Goal: Use online tool/utility

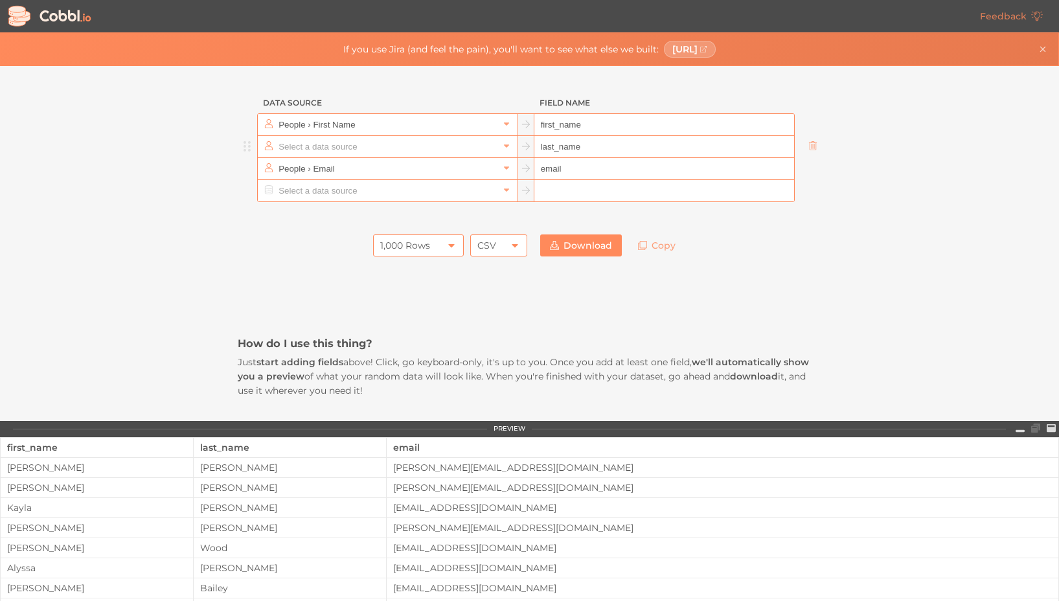
click at [389, 136] on input "text" at bounding box center [387, 146] width 224 height 21
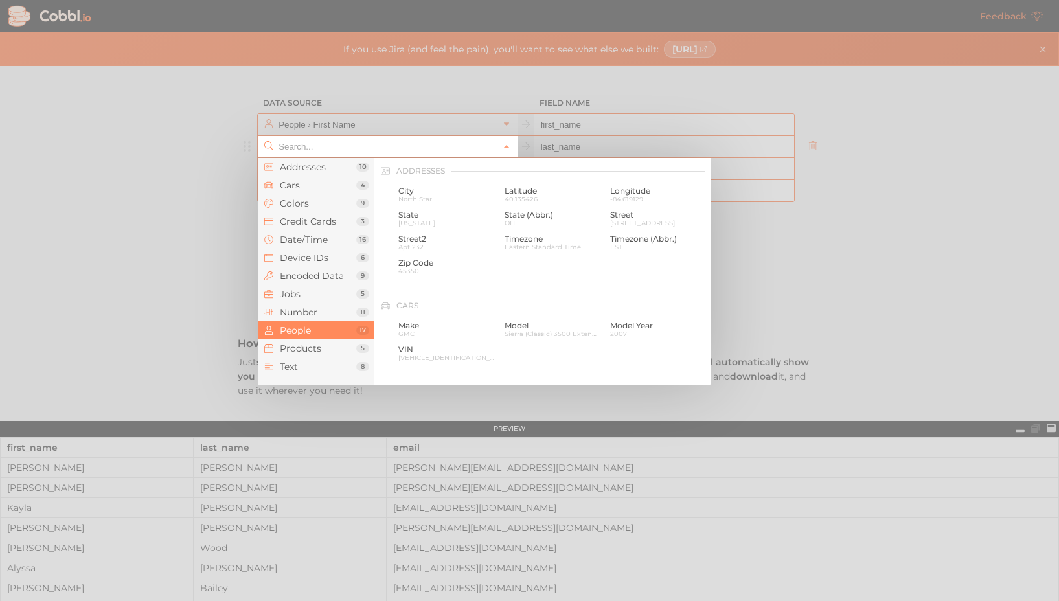
scroll to position [998, 0]
click at [390, 125] on div at bounding box center [529, 300] width 1059 height 601
type input "People › Last Name"
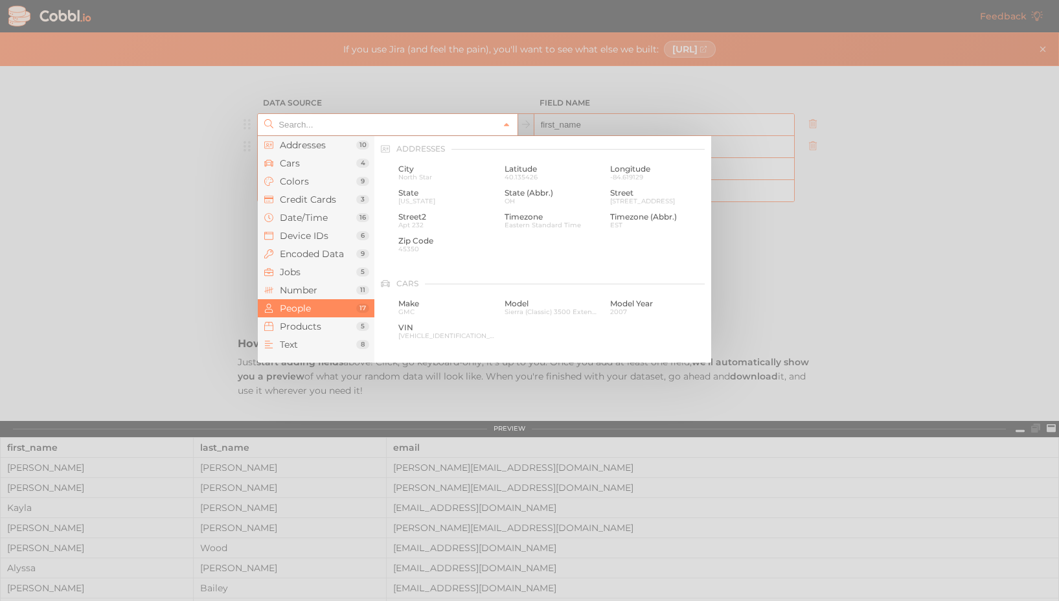
click at [384, 127] on input "text" at bounding box center [387, 124] width 224 height 21
click at [395, 99] on div at bounding box center [529, 300] width 1059 height 601
type input "People › First Name"
click at [398, 125] on input "text" at bounding box center [387, 124] width 224 height 21
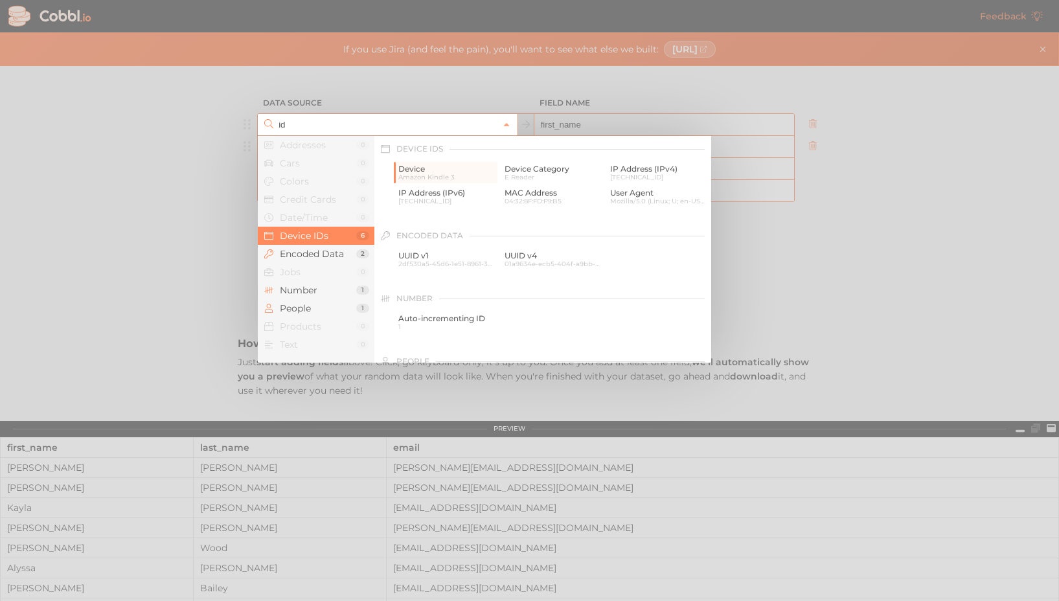
type input "i"
type input "Device IDs › Device"
type input "device"
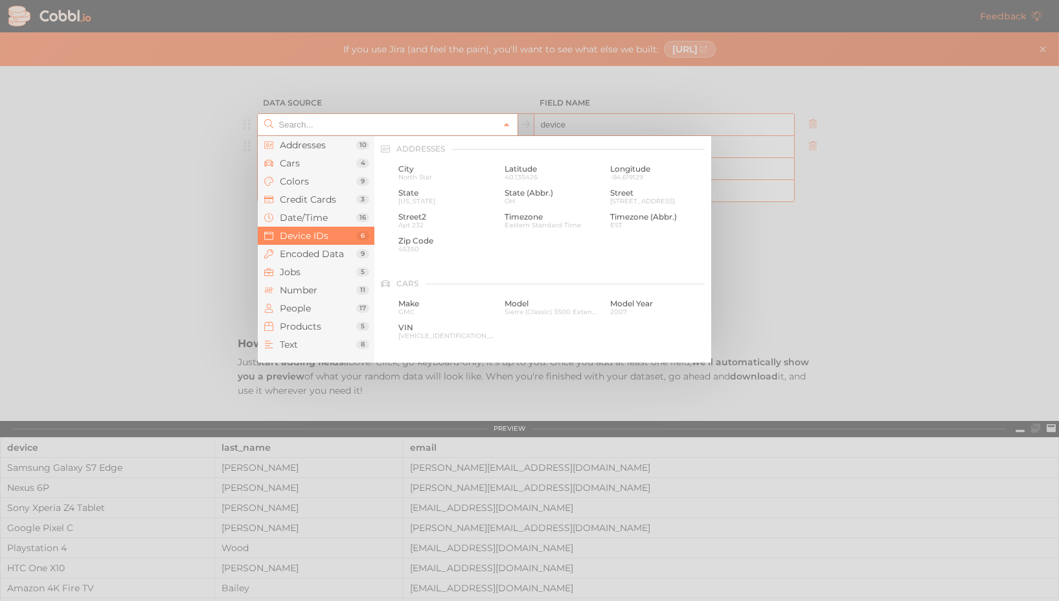
scroll to position [578, 0]
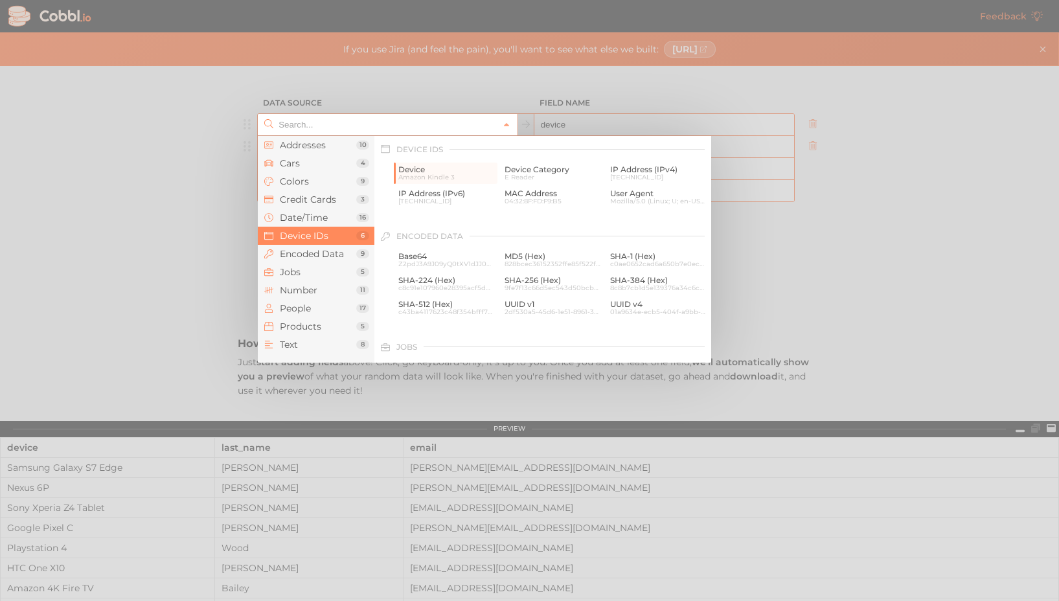
click at [401, 119] on input "text" at bounding box center [387, 124] width 224 height 21
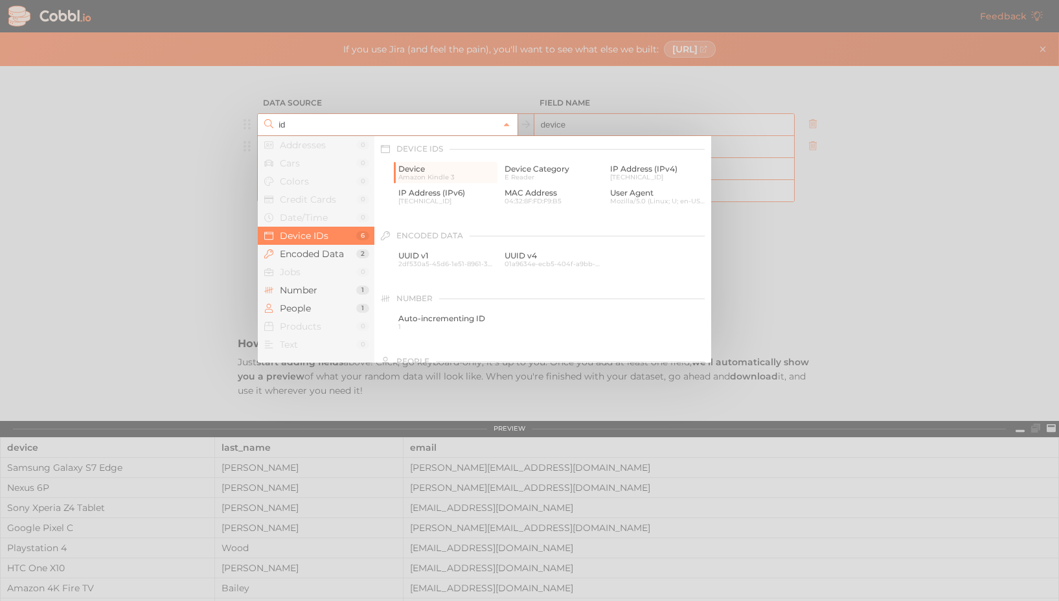
type input "i"
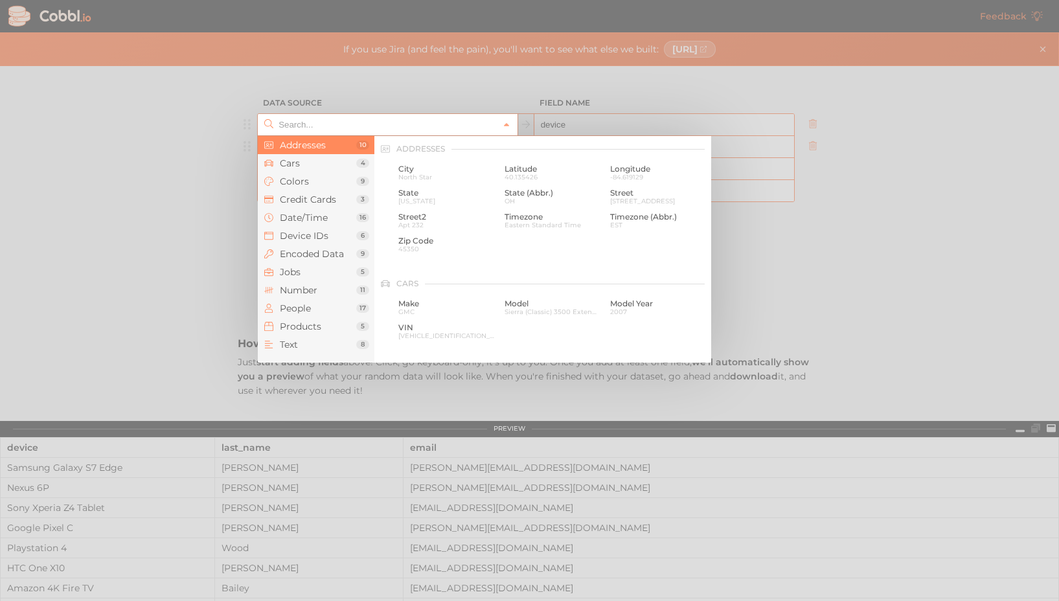
click at [458, 95] on div at bounding box center [529, 300] width 1059 height 601
type input "Device IDs › Device"
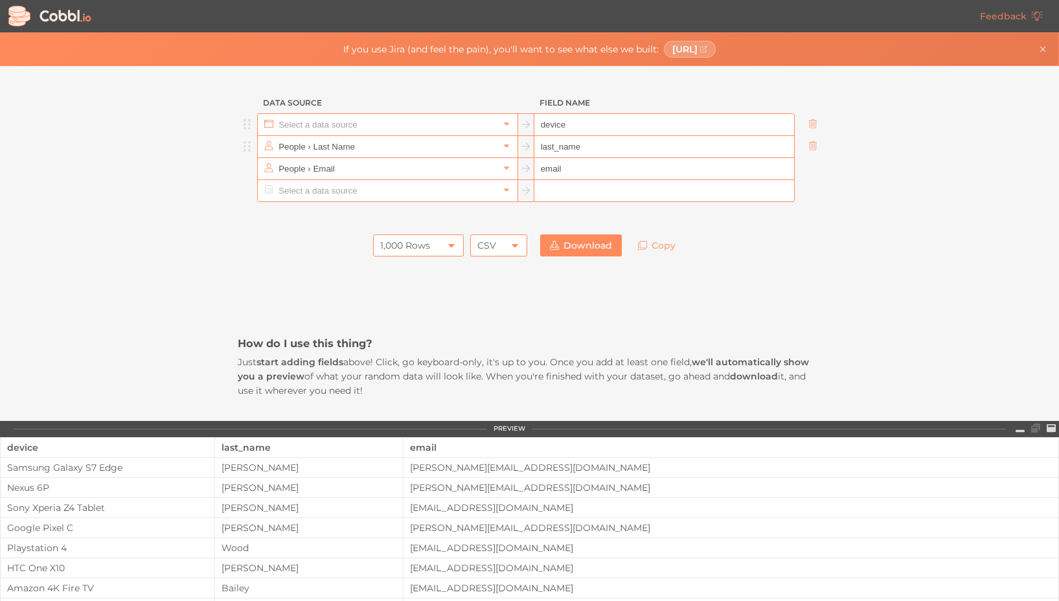
click at [391, 119] on input "text" at bounding box center [387, 124] width 224 height 21
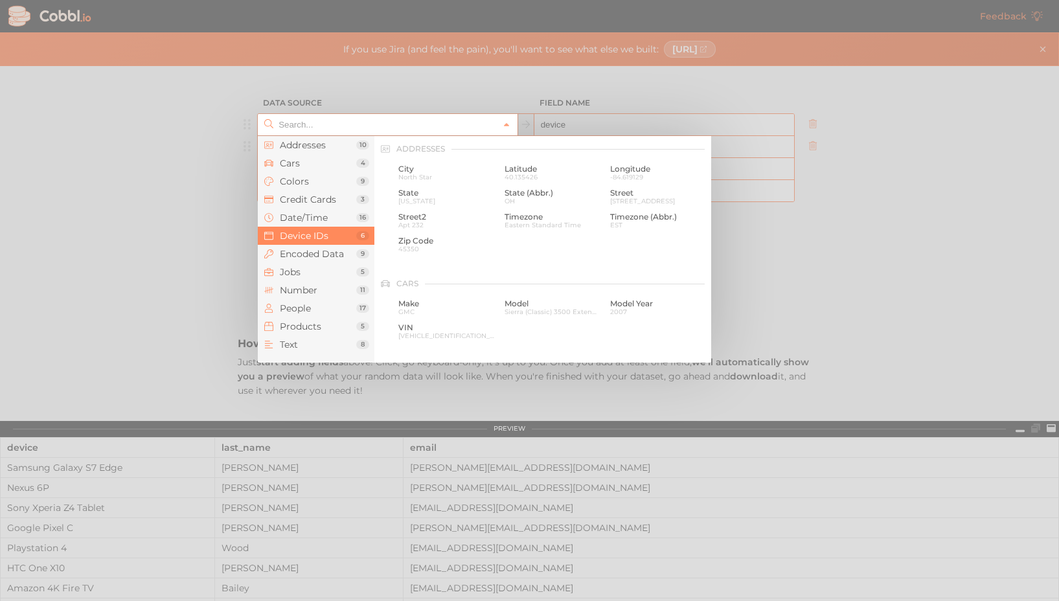
scroll to position [578, 0]
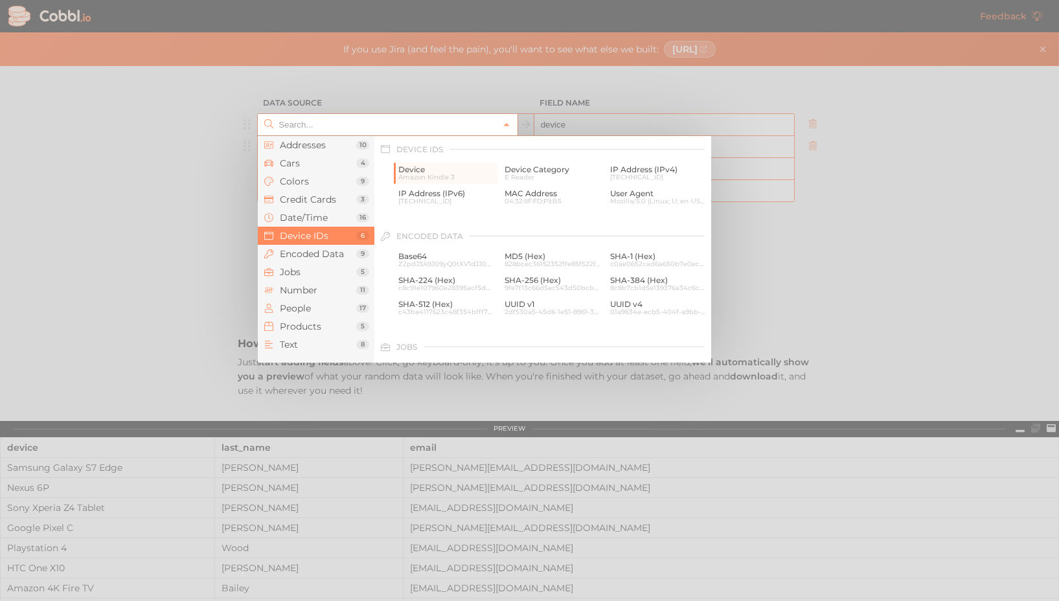
click at [367, 107] on div at bounding box center [529, 300] width 1059 height 601
type input "Device IDs › Device"
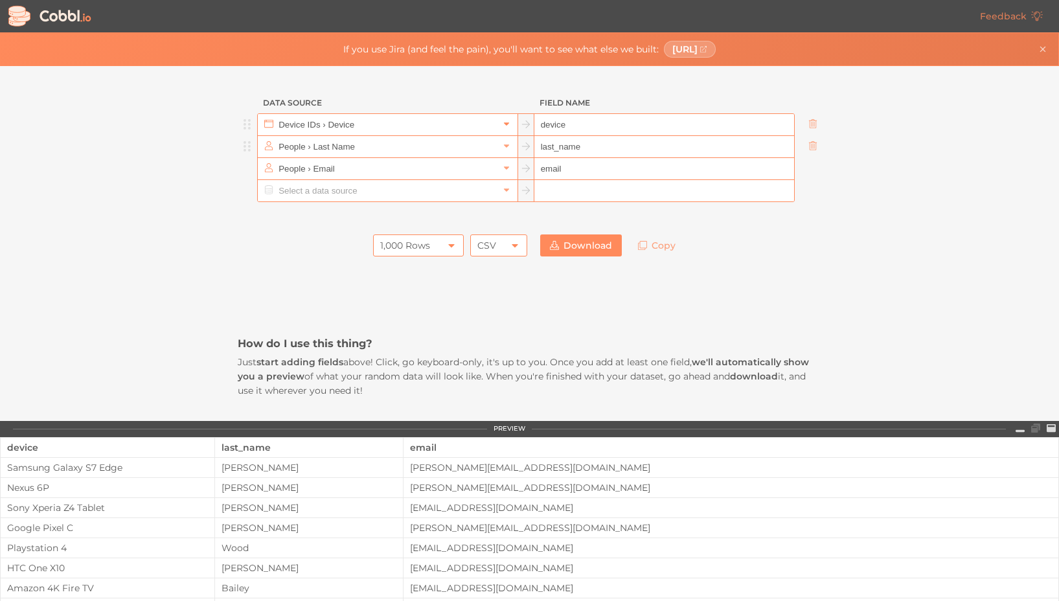
drag, startPoint x: 608, startPoint y: 126, endPoint x: 503, endPoint y: 128, distance: 105.0
click at [502, 128] on div "Device IDs › Device device" at bounding box center [526, 124] width 538 height 23
type input "i"
type input "id"
drag, startPoint x: 597, startPoint y: 152, endPoint x: 518, endPoint y: 142, distance: 79.1
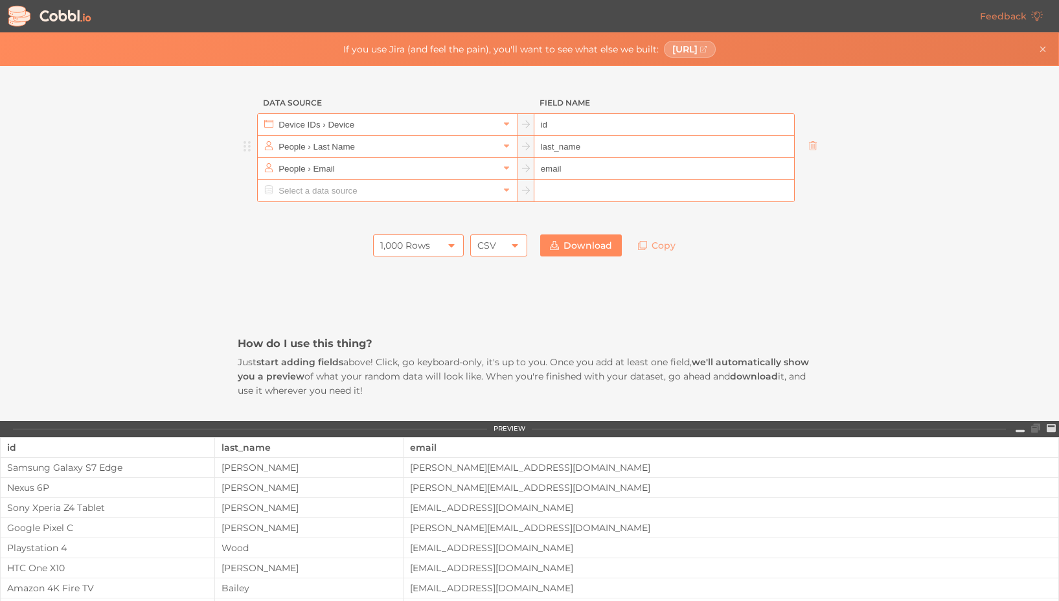
click at [518, 142] on div "People › Last Name last_name" at bounding box center [526, 146] width 538 height 23
type input "userId"
drag, startPoint x: 566, startPoint y: 171, endPoint x: 516, endPoint y: 158, distance: 52.2
click at [516, 158] on div "People › Email email" at bounding box center [526, 168] width 538 height 23
type input "claimType"
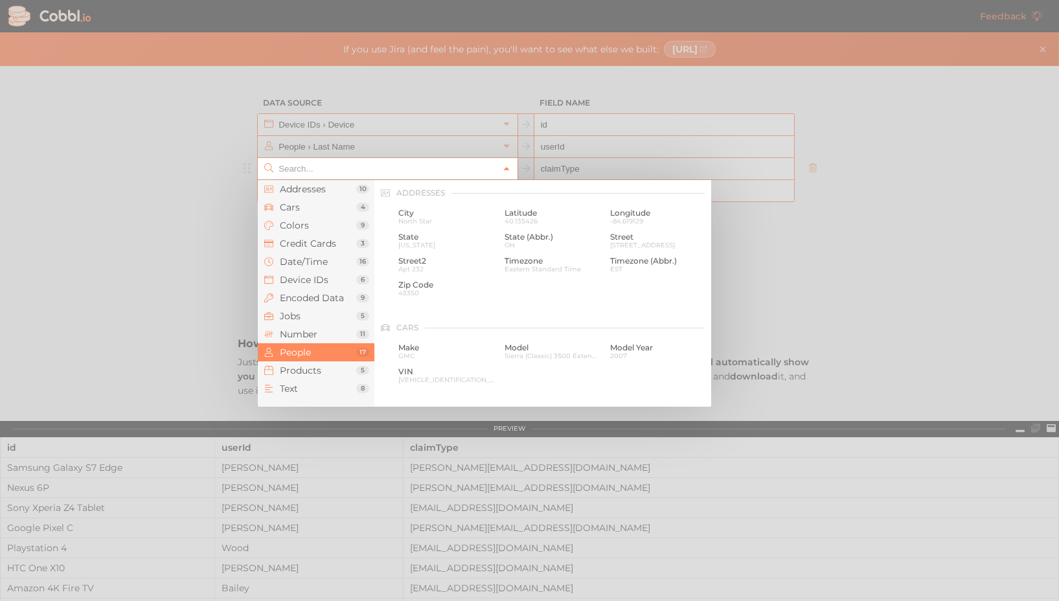
click at [506, 167] on icon at bounding box center [506, 169] width 9 height 9
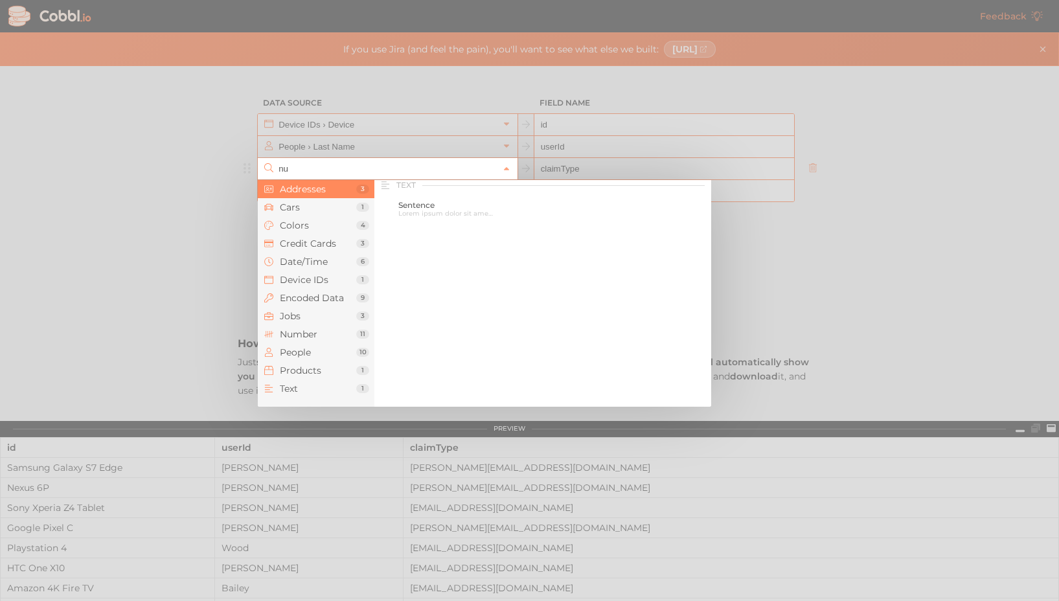
scroll to position [0, 0]
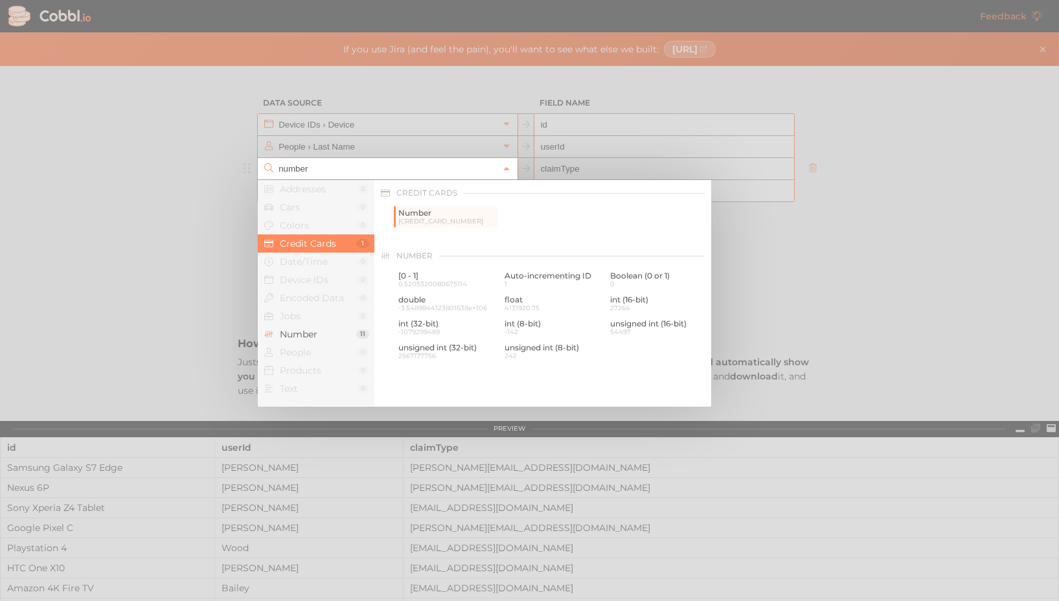
type input "Credit Cards › Number"
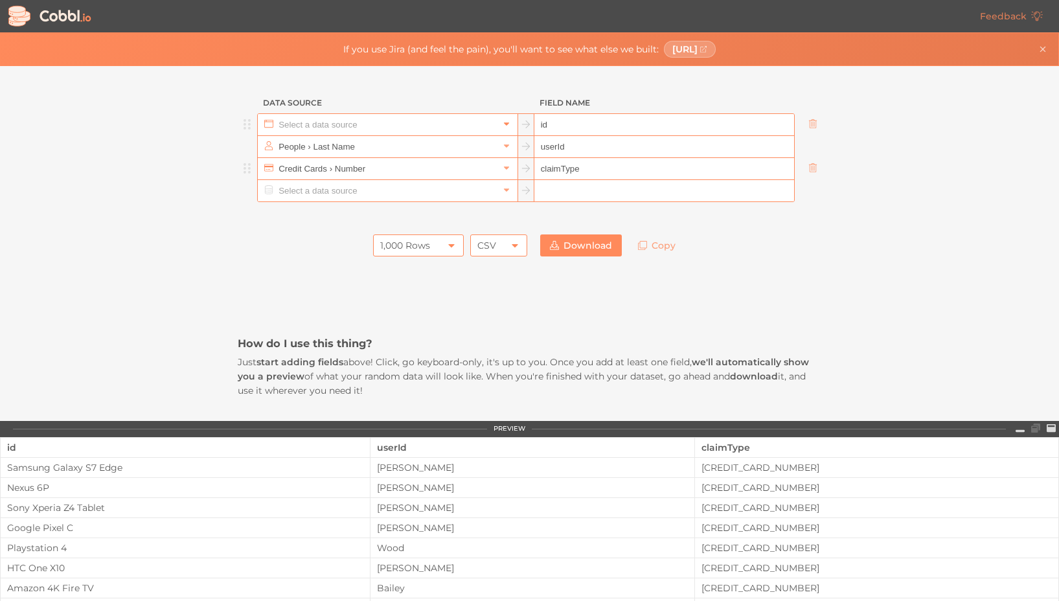
click at [506, 124] on icon at bounding box center [506, 124] width 5 height 3
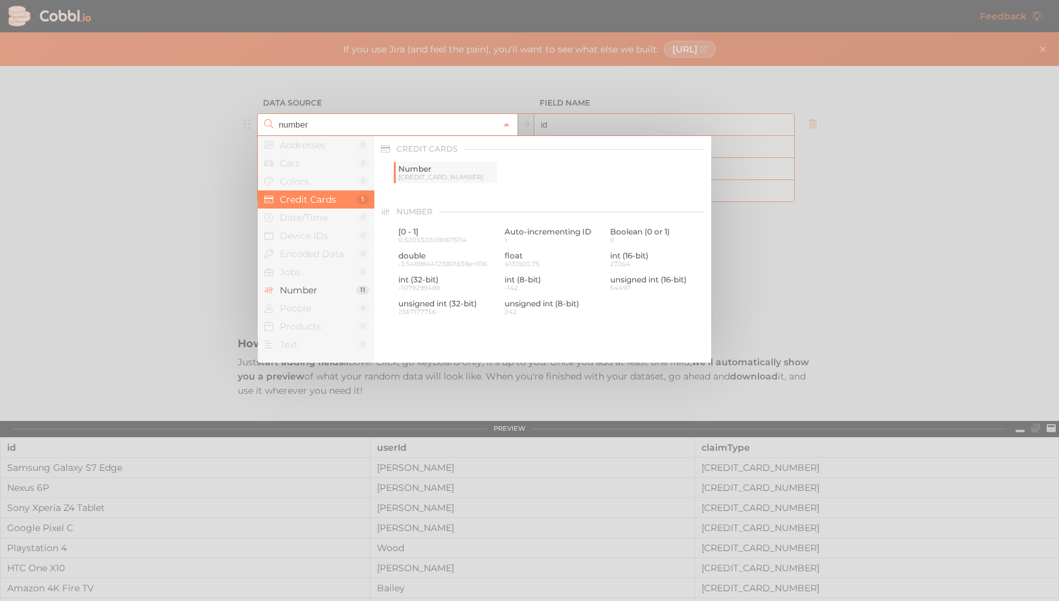
click at [465, 172] on span "Number" at bounding box center [446, 169] width 97 height 9
type input "Credit Cards › Number"
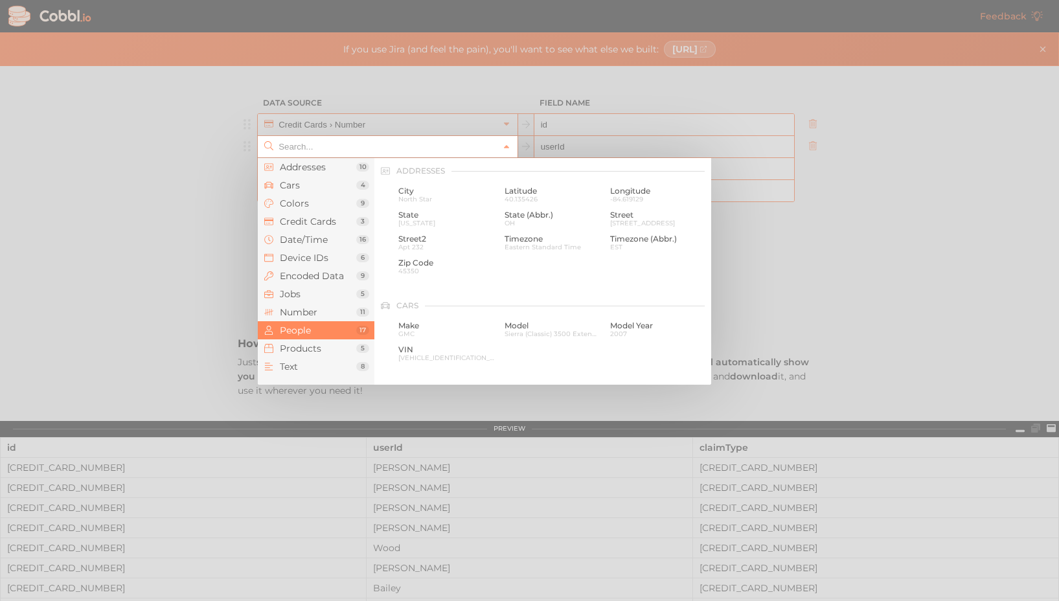
click at [436, 141] on input "text" at bounding box center [387, 146] width 224 height 21
type input "u"
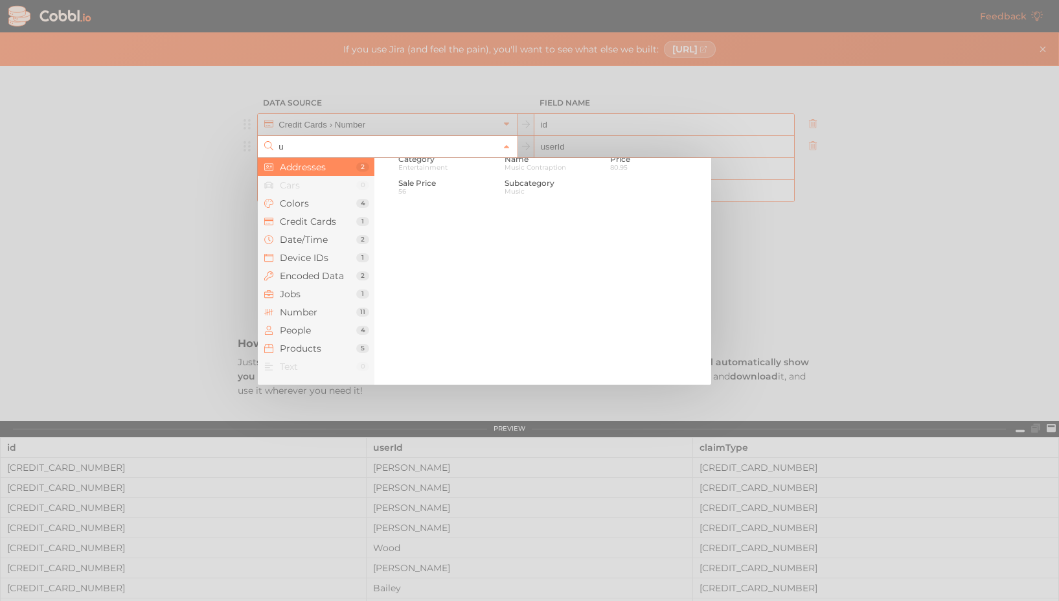
scroll to position [0, 0]
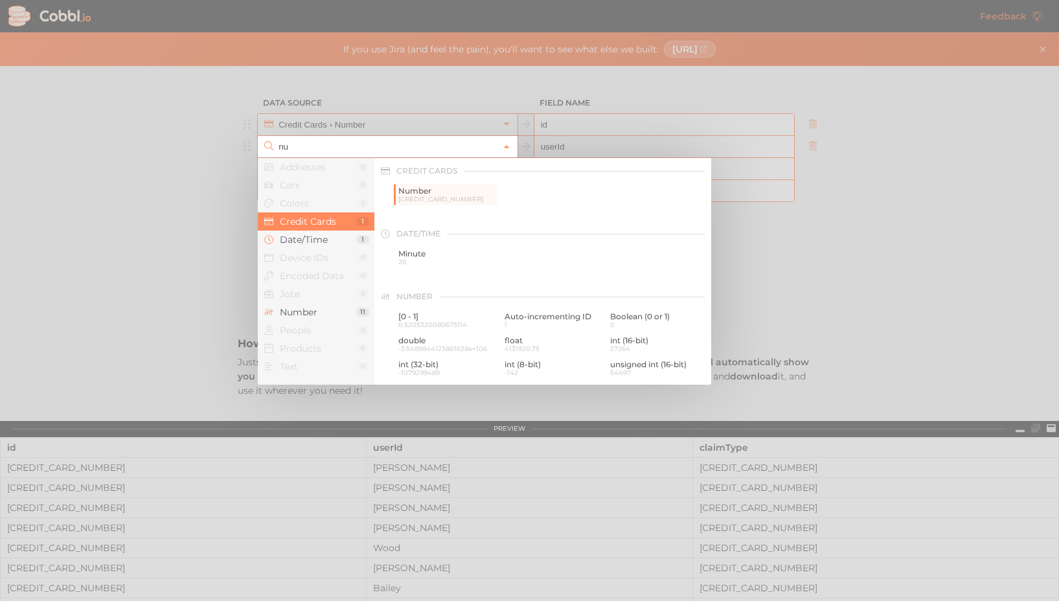
type input "n"
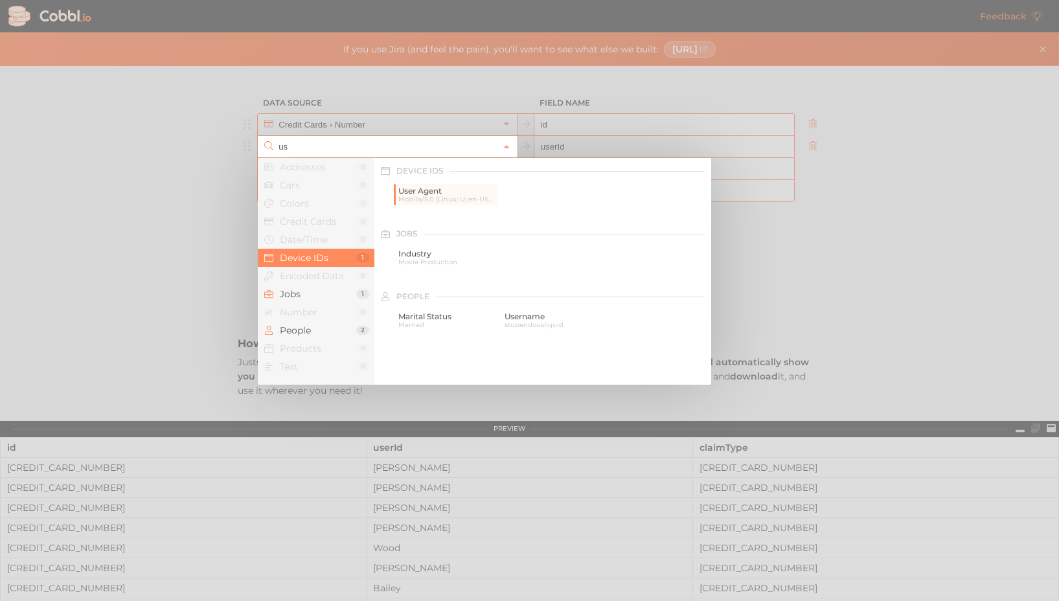
type input "u"
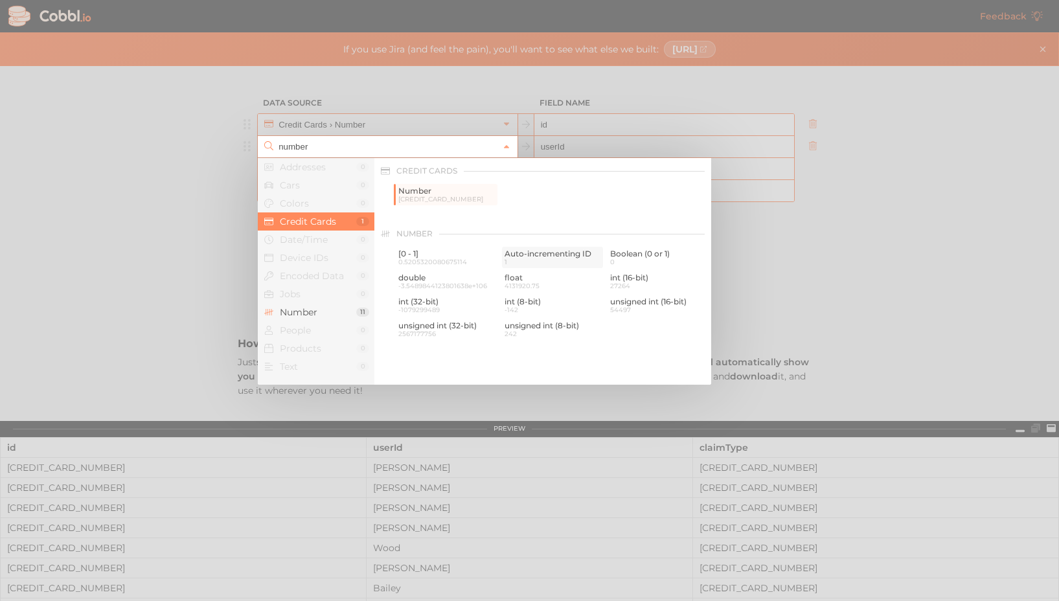
click at [527, 257] on span "Auto-incrementing ID" at bounding box center [553, 253] width 97 height 9
type input "Number › Auto-incrementing ID"
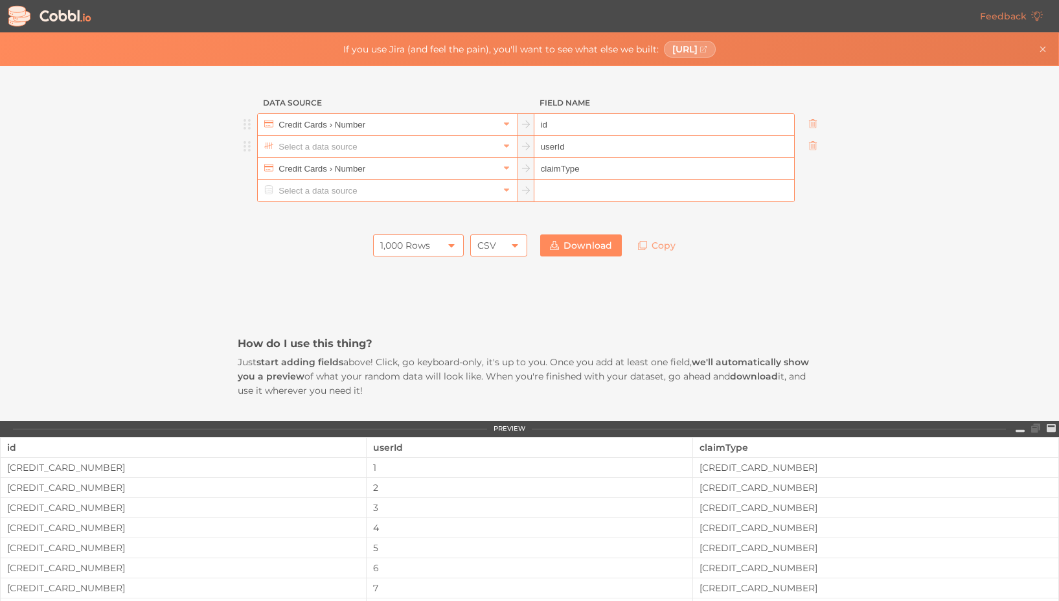
click at [411, 149] on input "text" at bounding box center [387, 146] width 224 height 21
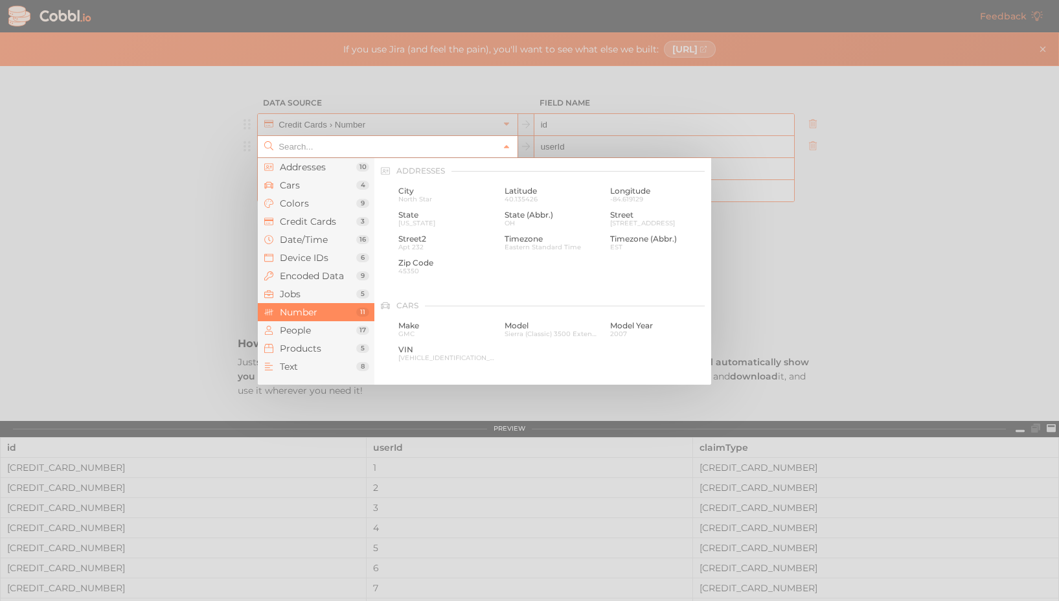
scroll to position [863, 0]
click at [431, 127] on div at bounding box center [529, 300] width 1059 height 601
type input "Number › Auto-incrementing ID"
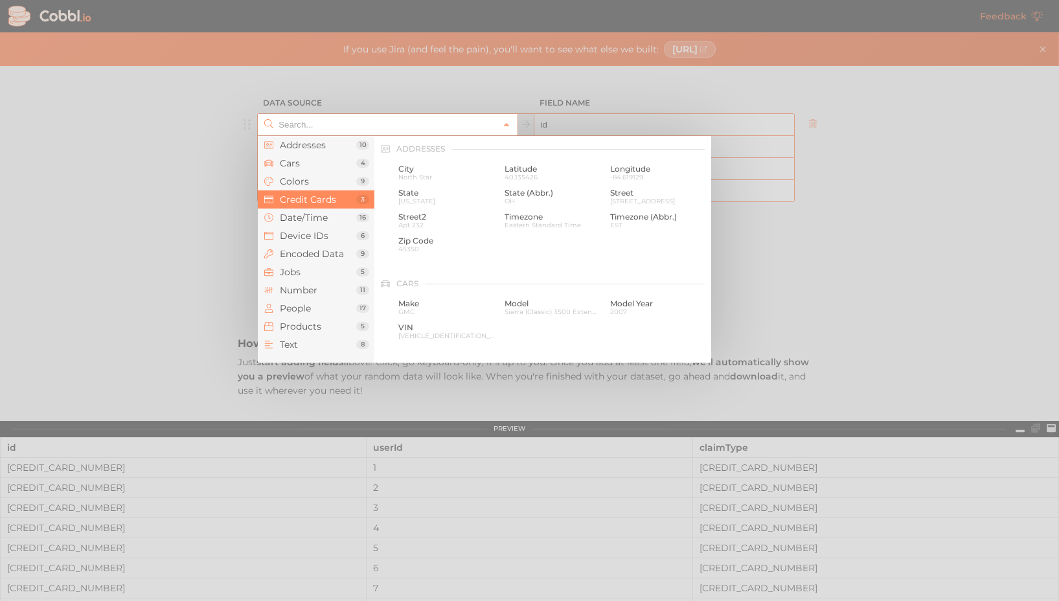
scroll to position [332, 0]
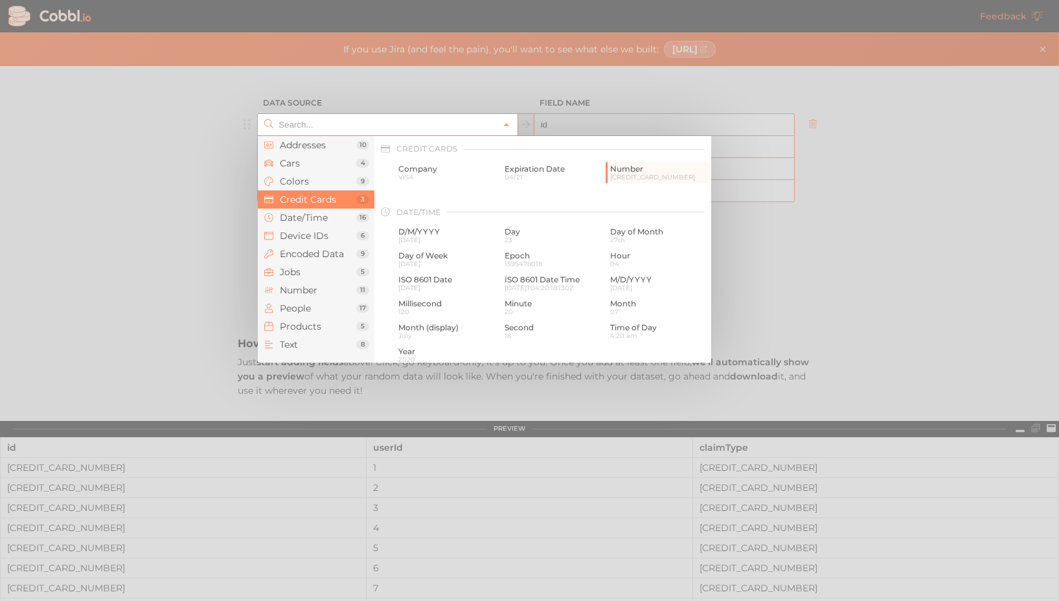
click at [430, 123] on input "text" at bounding box center [387, 124] width 224 height 21
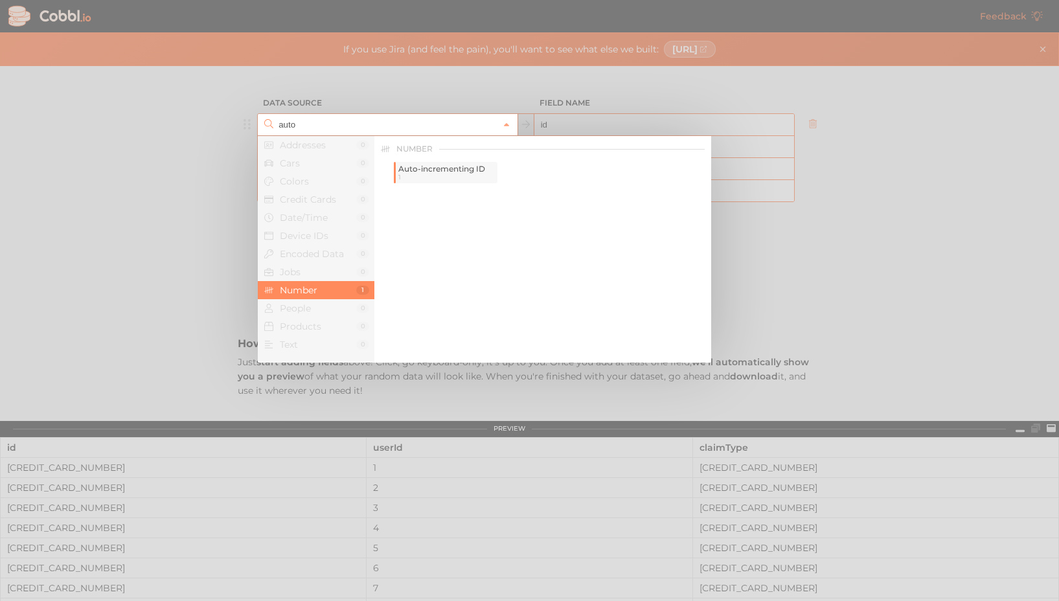
click at [466, 174] on span "1" at bounding box center [446, 177] width 97 height 7
type input "Number › Auto-incrementing ID"
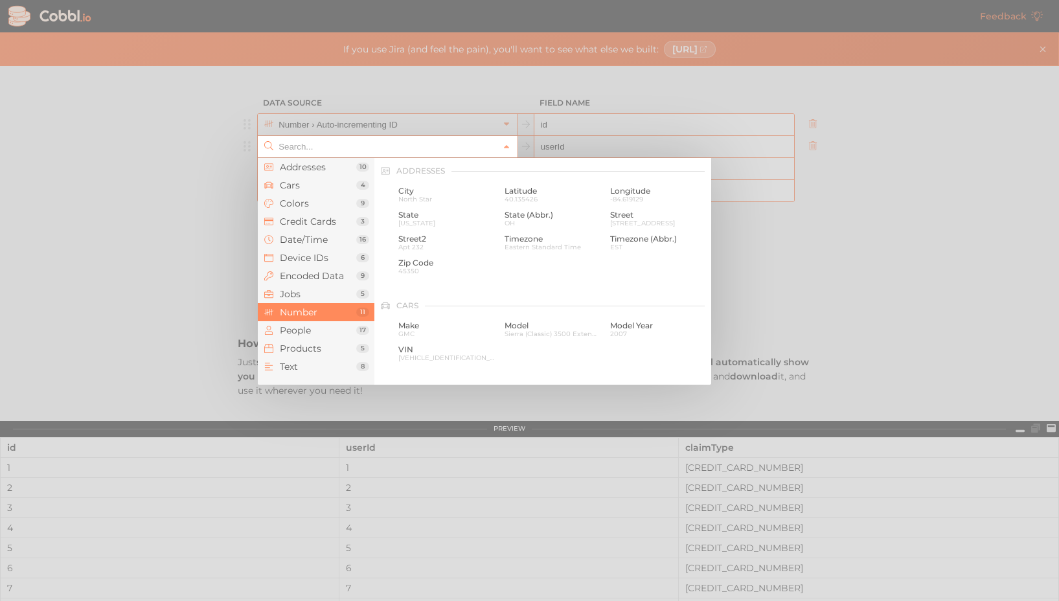
click at [426, 152] on input "text" at bounding box center [387, 146] width 224 height 21
click at [552, 126] on div at bounding box center [529, 300] width 1059 height 601
type input "Number › Auto-incrementing ID"
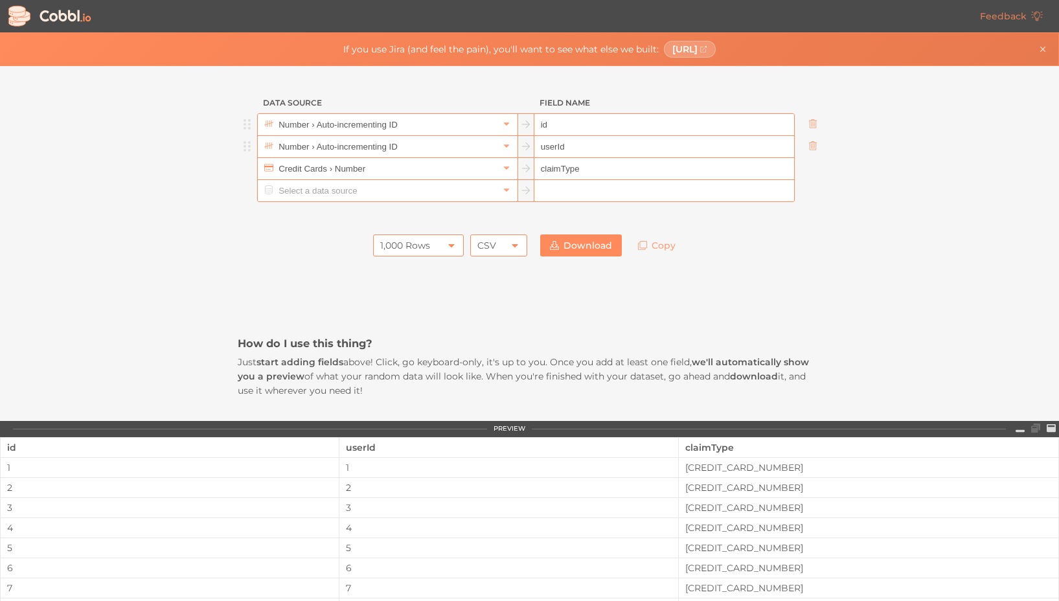
click at [539, 126] on input "id" at bounding box center [665, 125] width 260 height 22
type input "claimId"
click at [411, 150] on input "text" at bounding box center [387, 146] width 224 height 21
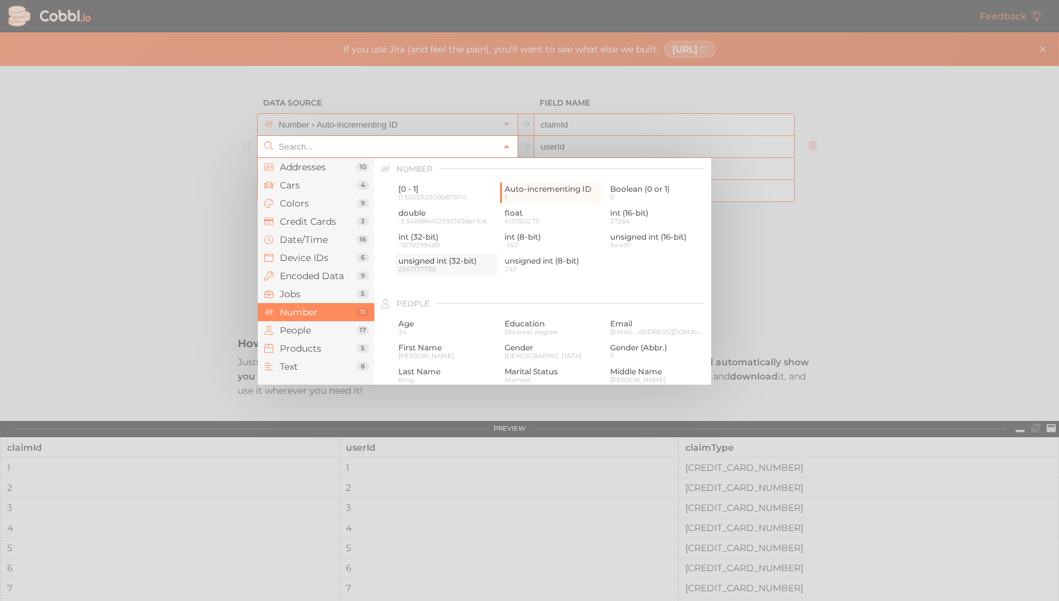
scroll to position [854, 0]
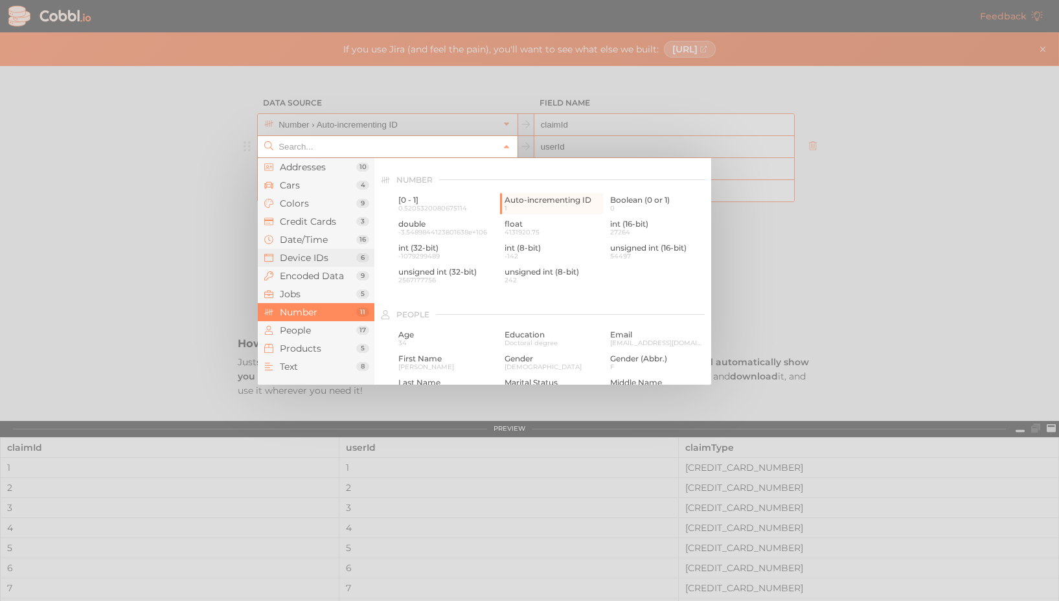
click at [329, 256] on span "Device IDs" at bounding box center [318, 258] width 76 height 10
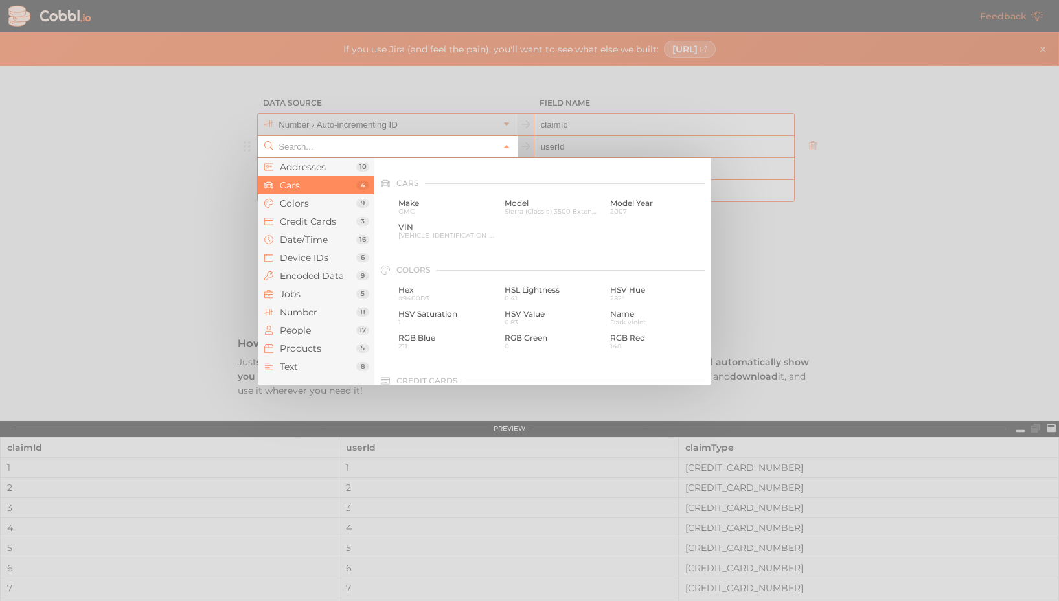
scroll to position [0, 0]
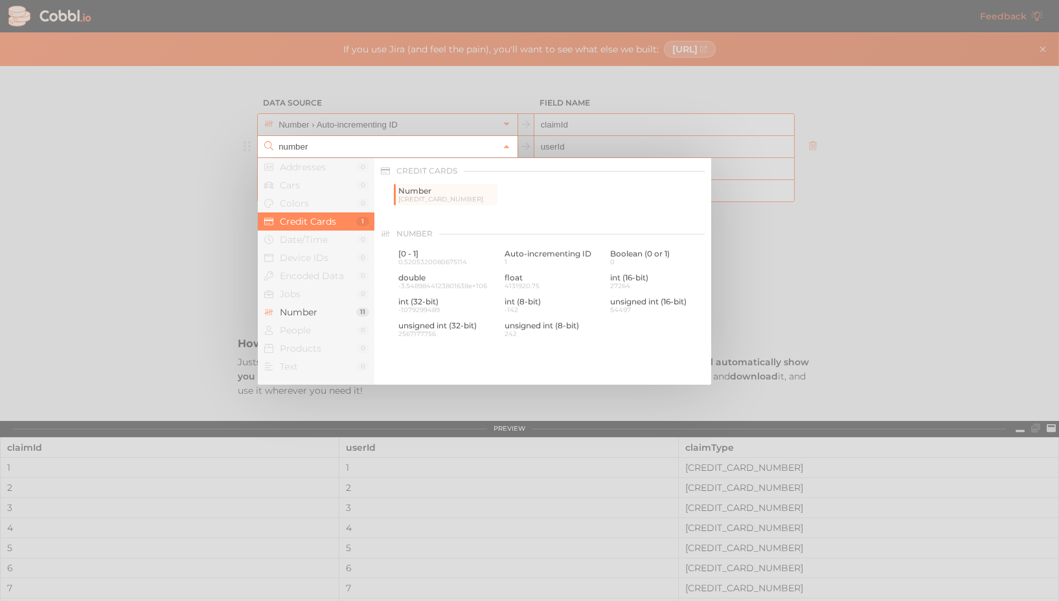
type input "Credit Cards › Number"
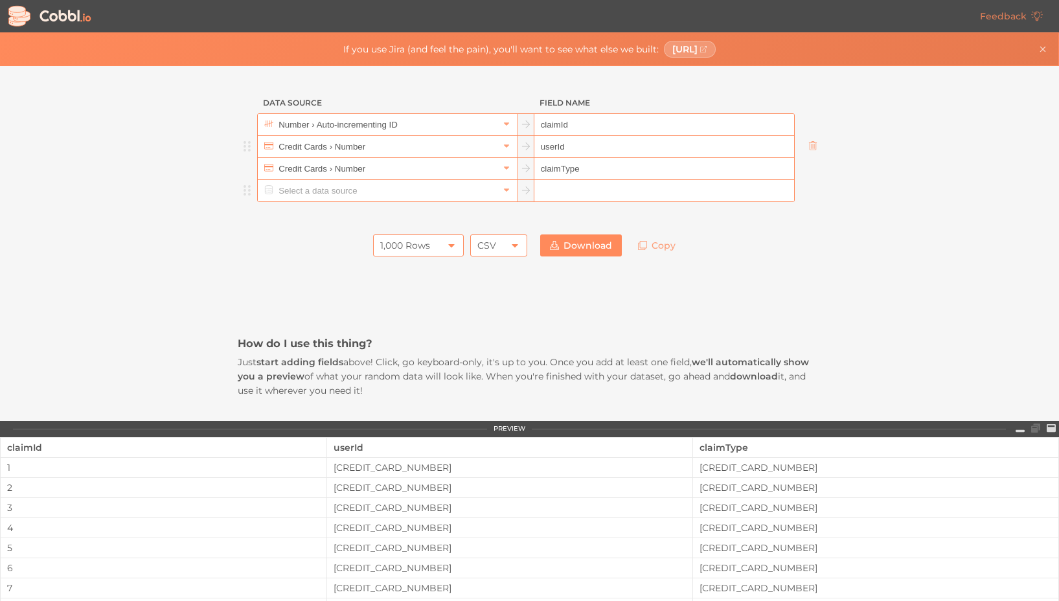
click at [489, 188] on input "text" at bounding box center [387, 190] width 224 height 21
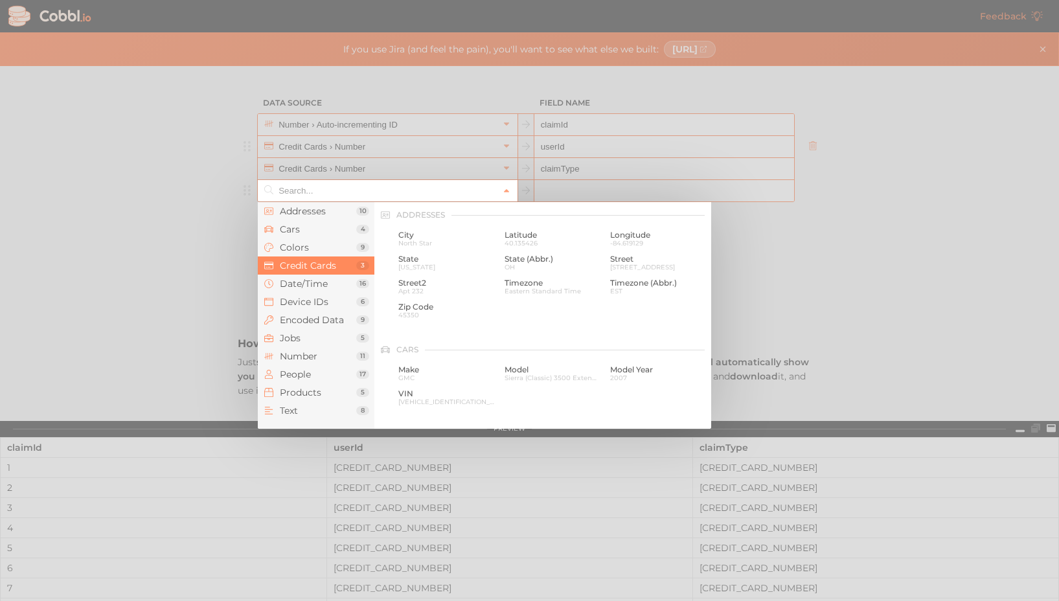
scroll to position [332, 0]
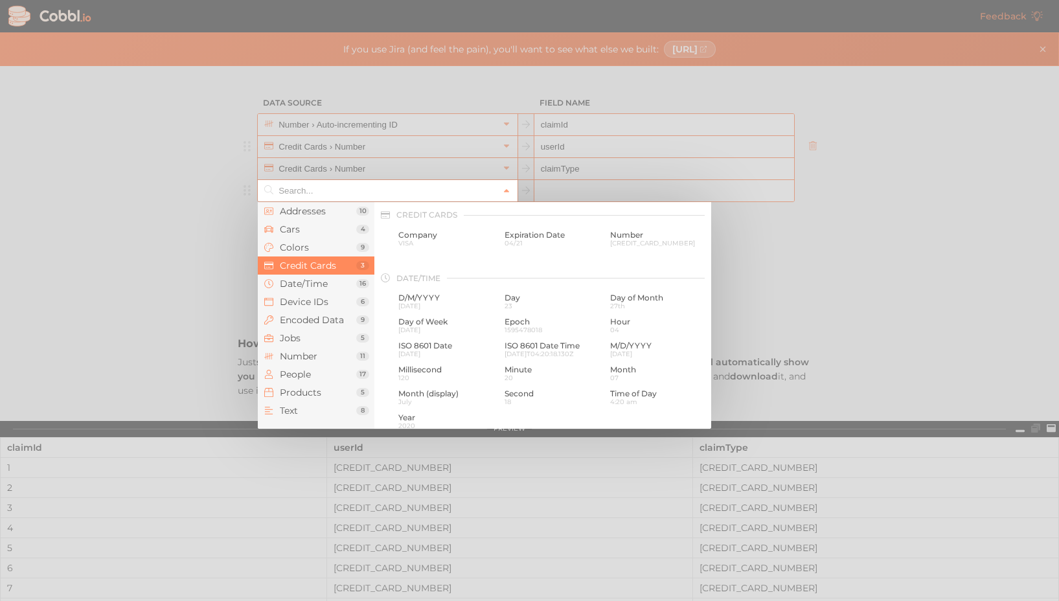
click at [476, 157] on div at bounding box center [529, 300] width 1059 height 601
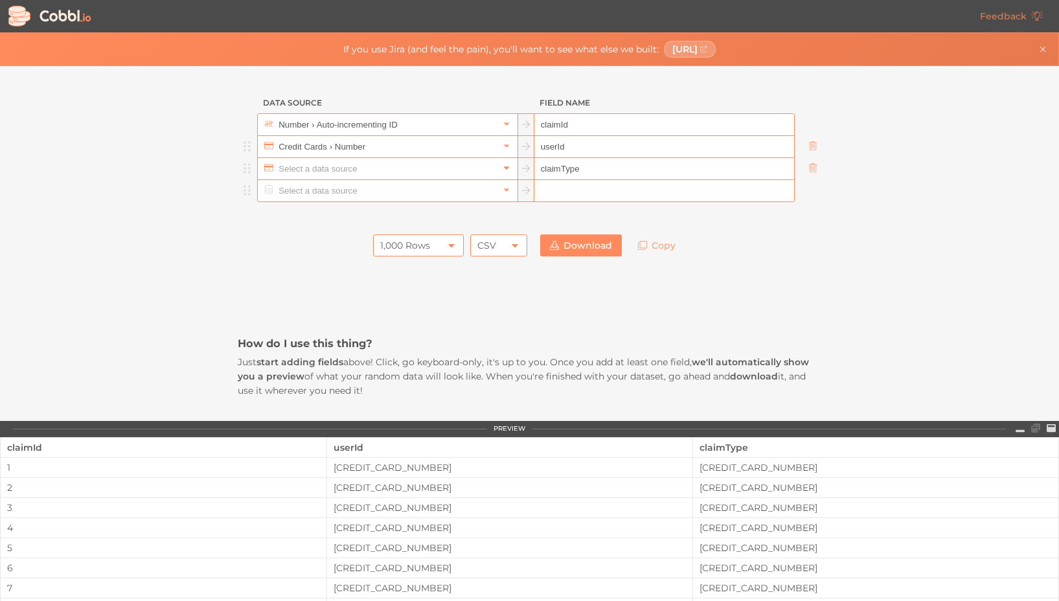
click at [506, 165] on icon at bounding box center [506, 167] width 9 height 9
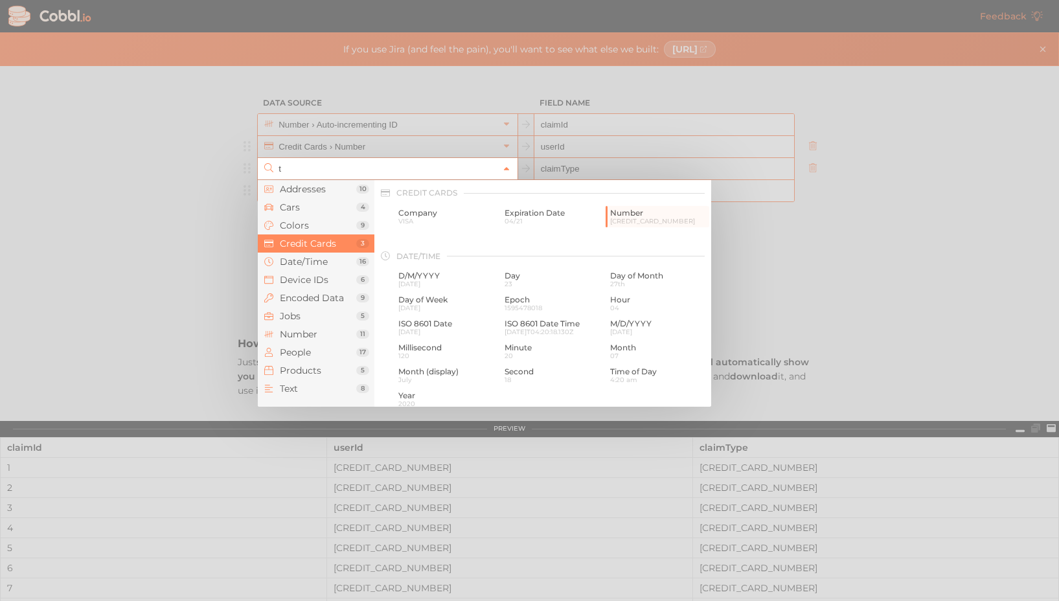
scroll to position [0, 0]
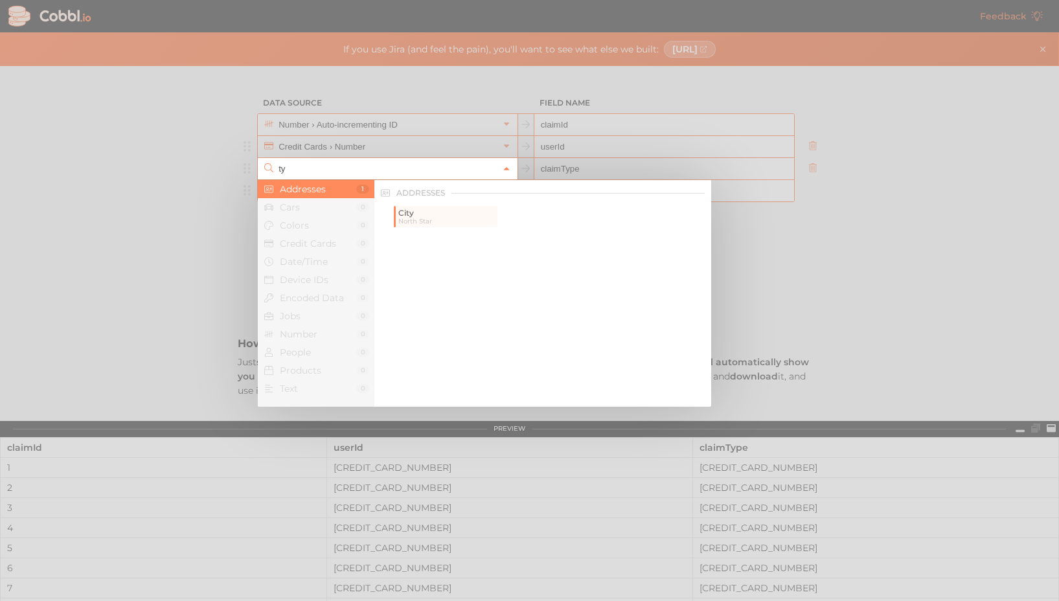
type input "t"
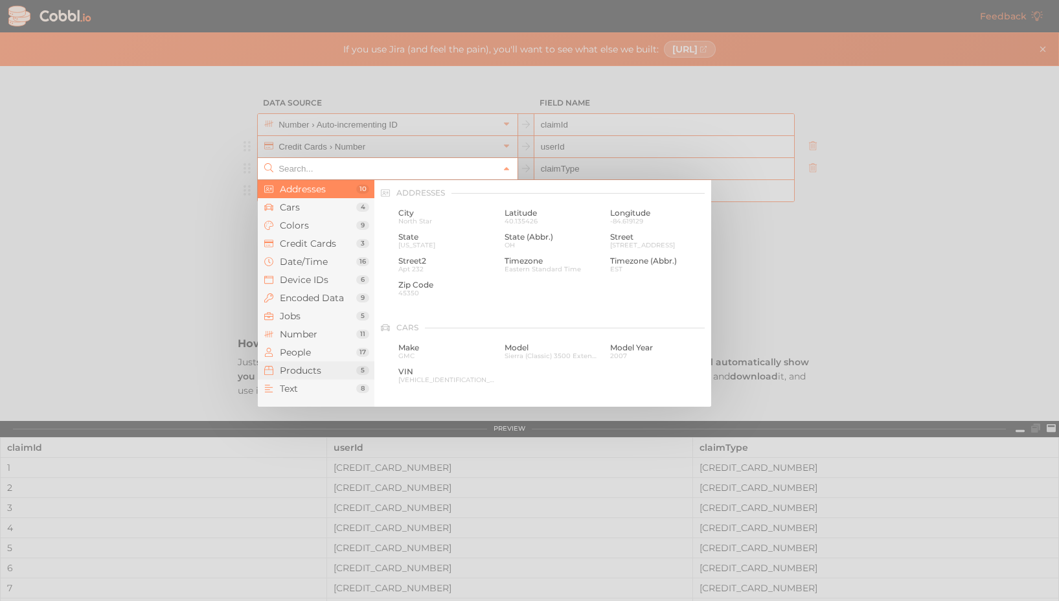
click at [324, 375] on span "Products" at bounding box center [318, 370] width 76 height 10
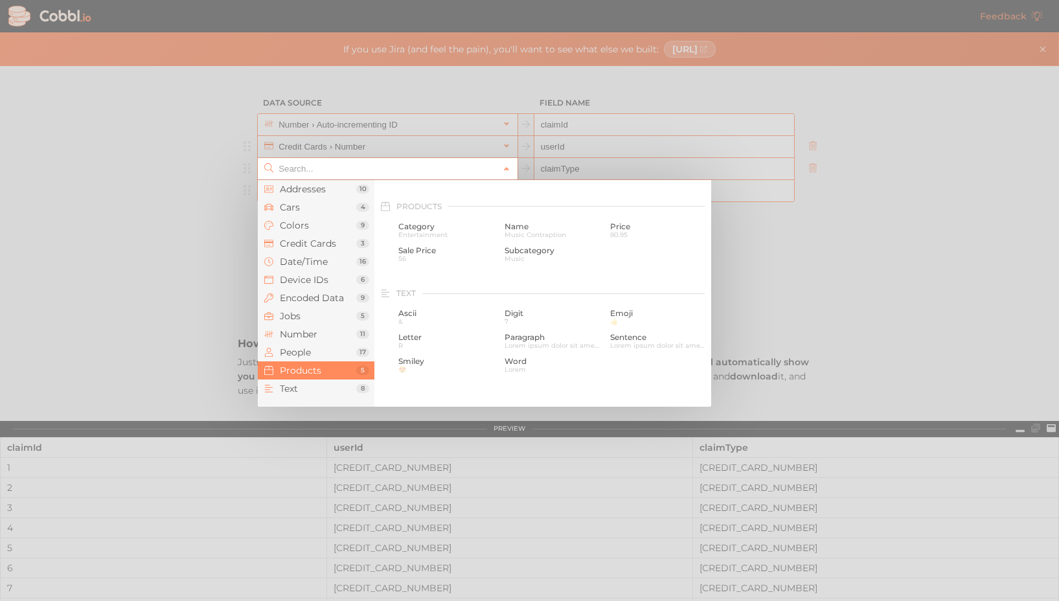
scroll to position [1180, 0]
click at [468, 223] on span "Entertainment" at bounding box center [446, 221] width 97 height 7
type input "Products › Category"
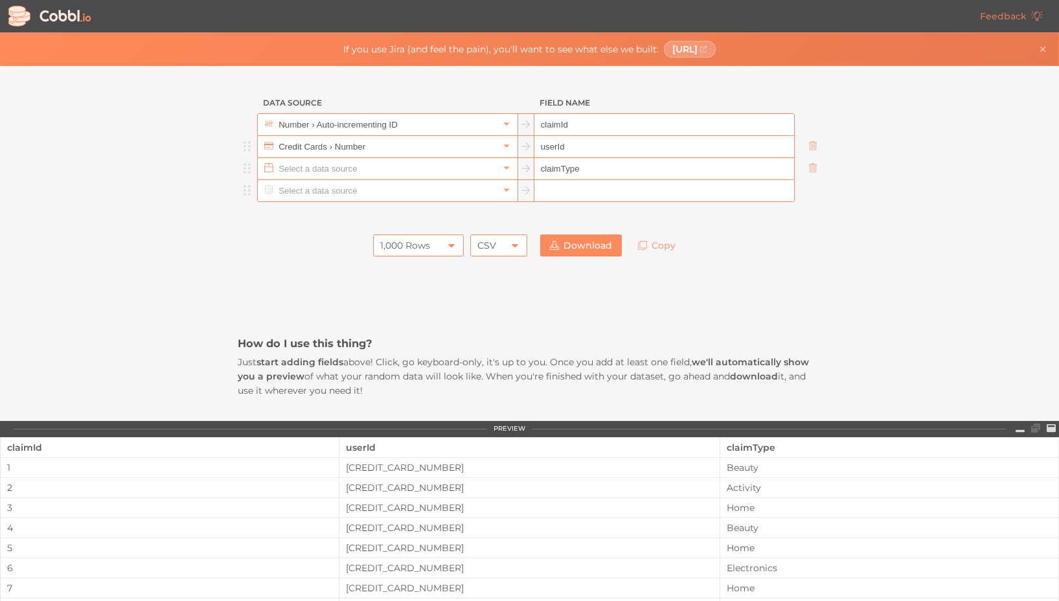
click at [439, 163] on input "text" at bounding box center [387, 168] width 224 height 21
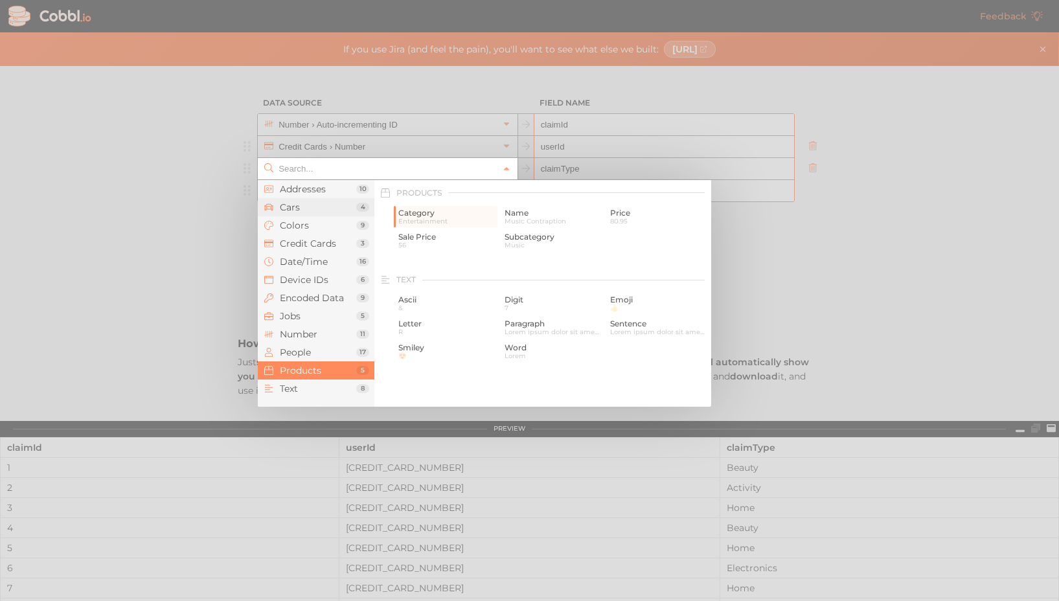
click at [343, 207] on span "Cars" at bounding box center [318, 207] width 76 height 10
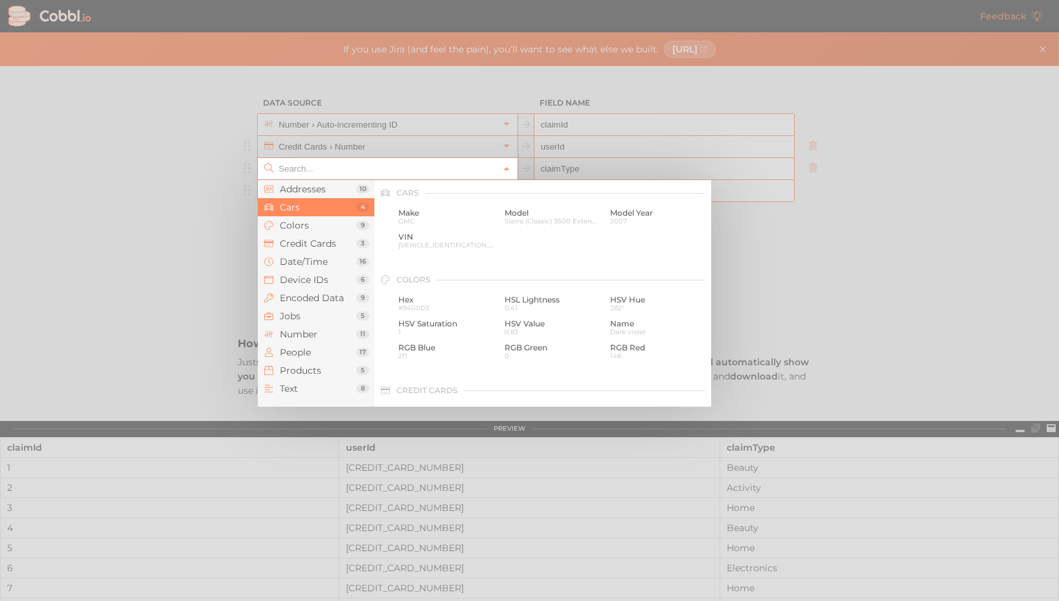
scroll to position [135, 0]
click at [425, 218] on span "GMC" at bounding box center [446, 221] width 97 height 7
type input "Cars › Make"
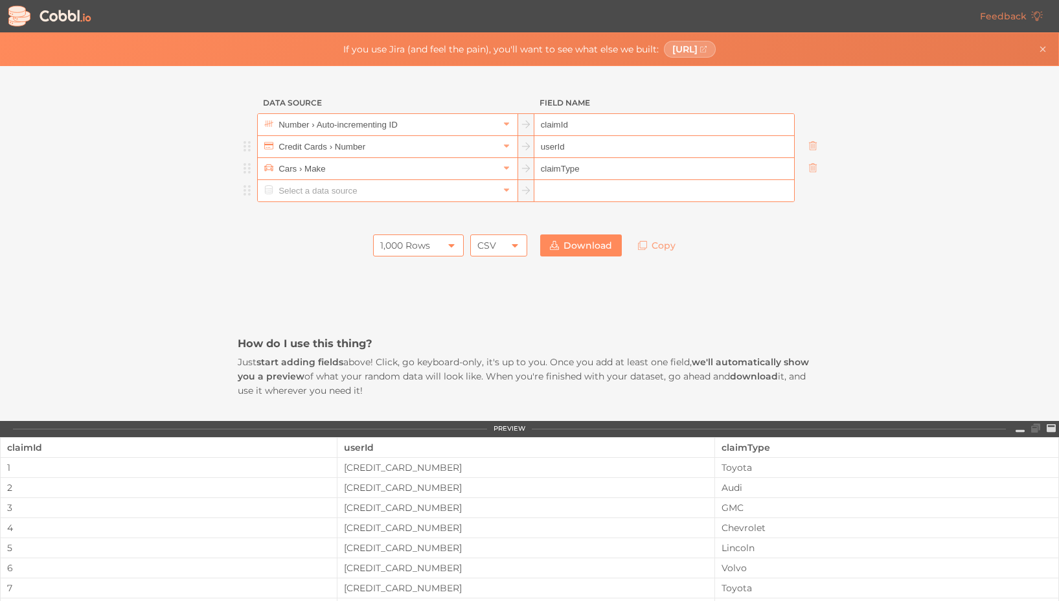
click at [544, 187] on input "text" at bounding box center [665, 191] width 260 height 22
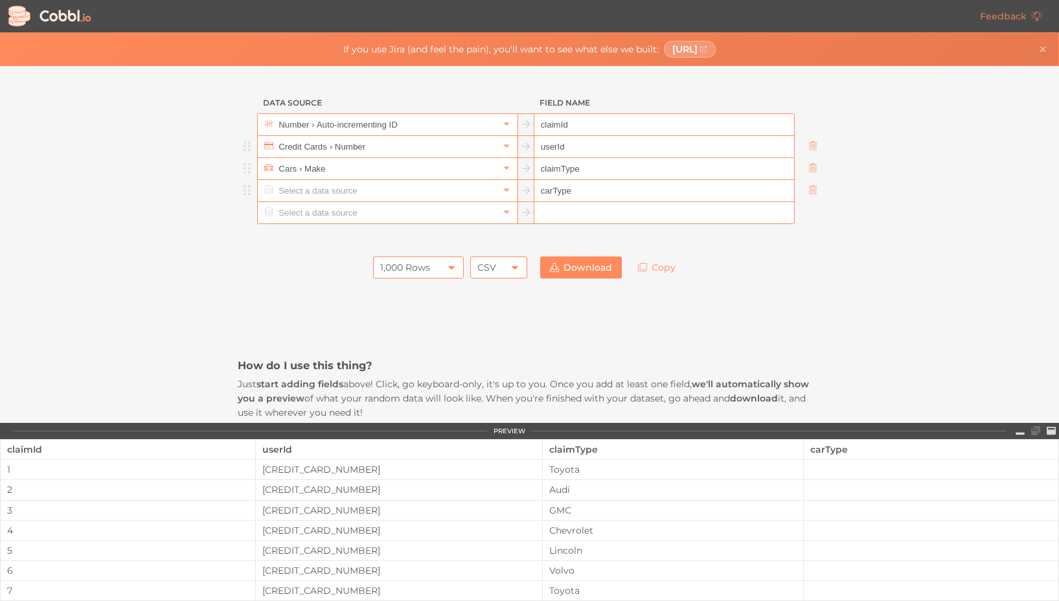
type input "carType"
click at [498, 183] on input "text" at bounding box center [387, 190] width 224 height 21
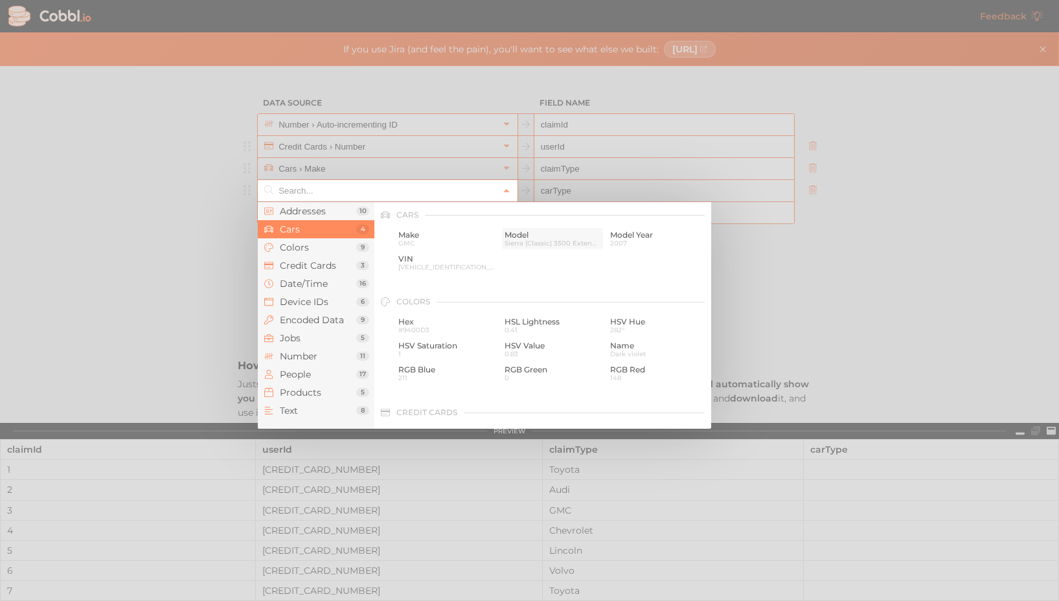
click at [515, 236] on span "Model" at bounding box center [553, 235] width 97 height 9
type input "Cars › Model"
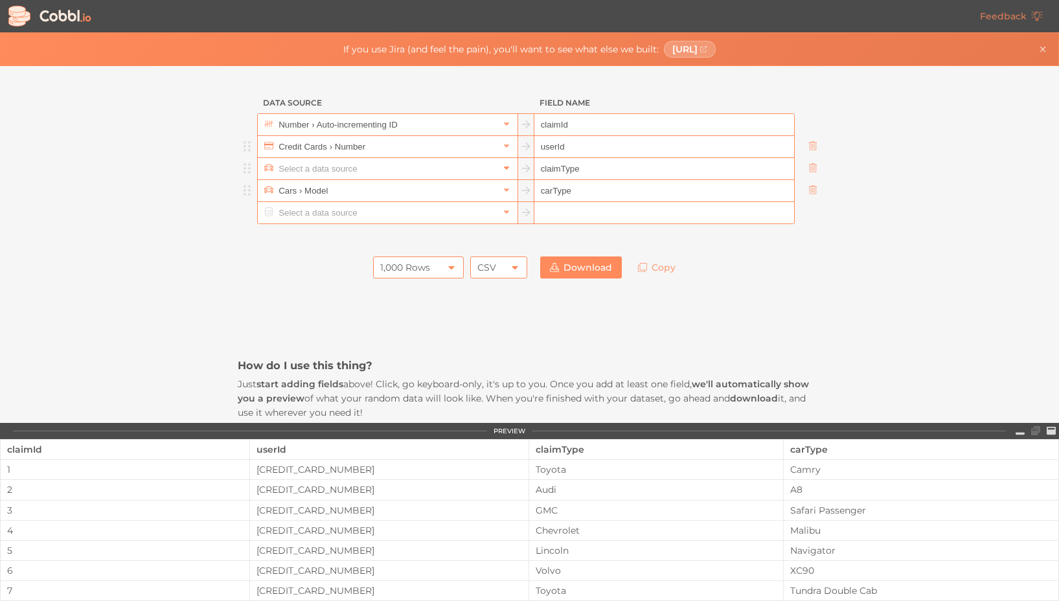
click at [509, 170] on icon at bounding box center [506, 167] width 9 height 9
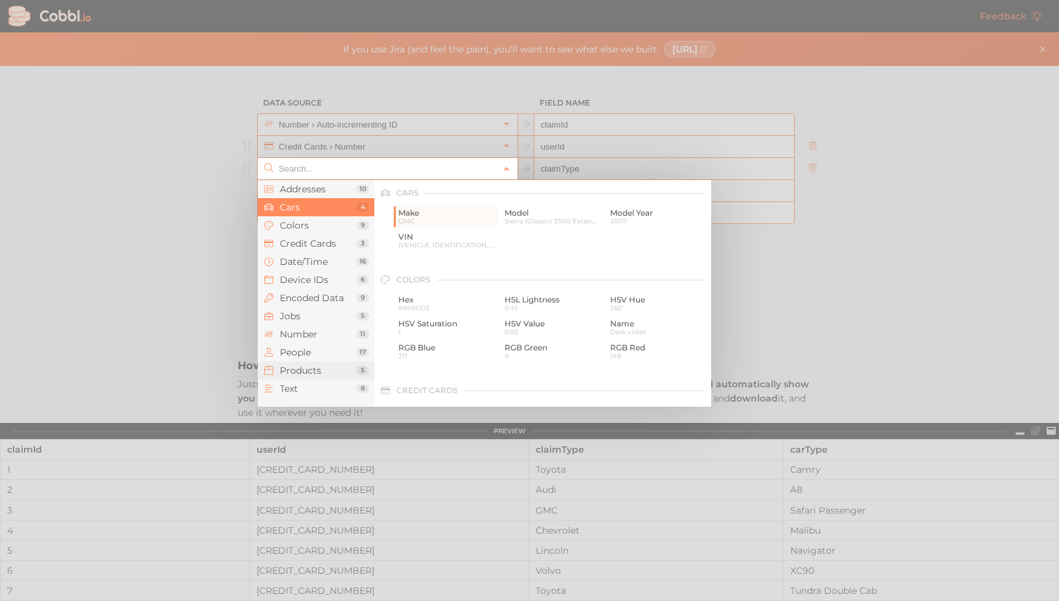
click at [314, 372] on span "Products" at bounding box center [318, 370] width 76 height 10
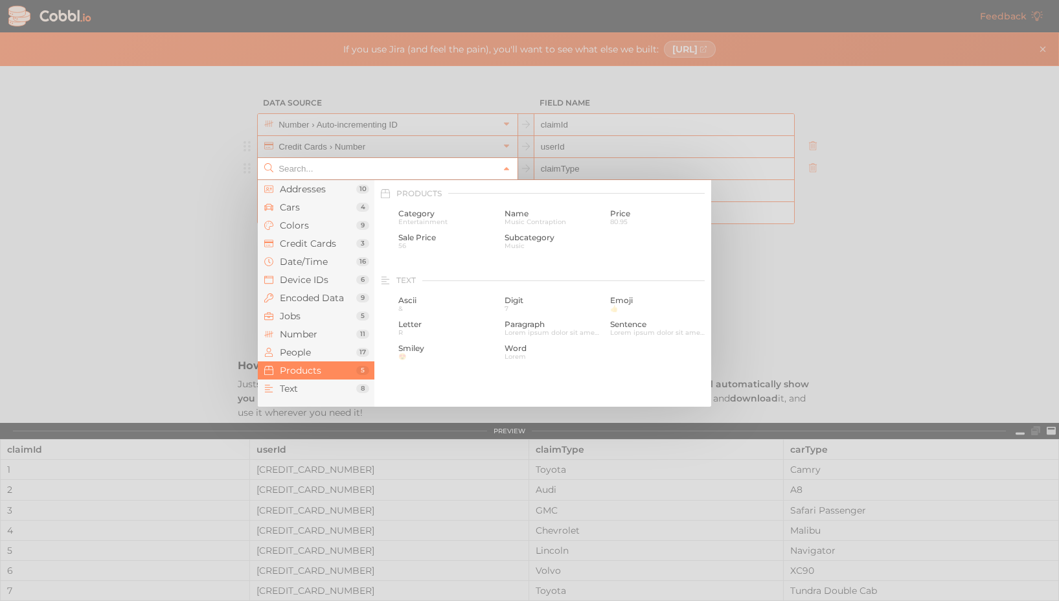
scroll to position [1180, 0]
click at [445, 221] on span "Entertainment" at bounding box center [446, 221] width 97 height 7
type input "Products › Category"
click at [428, 158] on input "text" at bounding box center [387, 168] width 224 height 21
click at [429, 151] on div at bounding box center [529, 300] width 1059 height 601
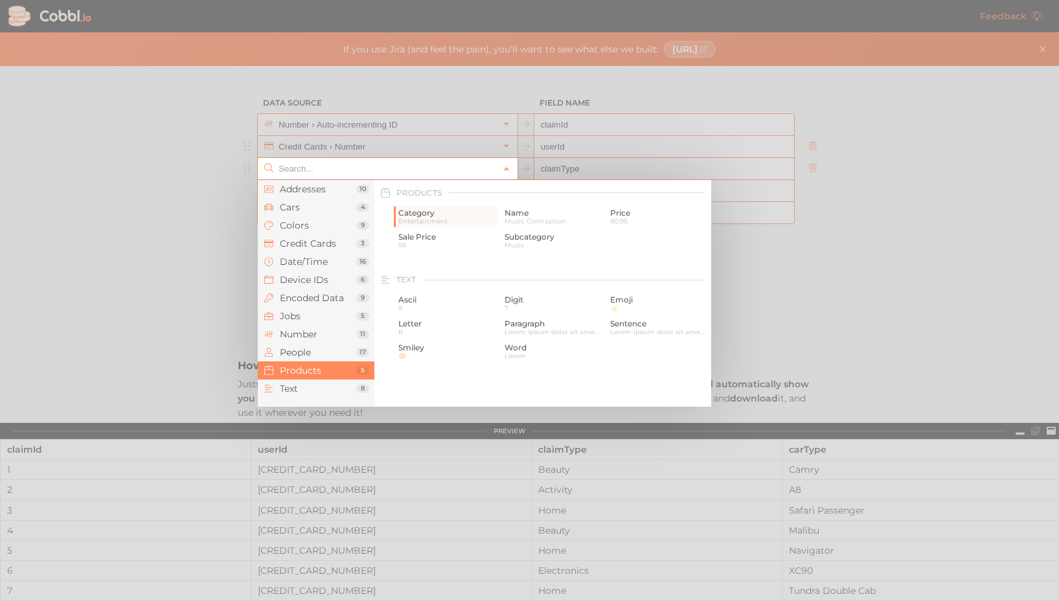
type input "Products › Category"
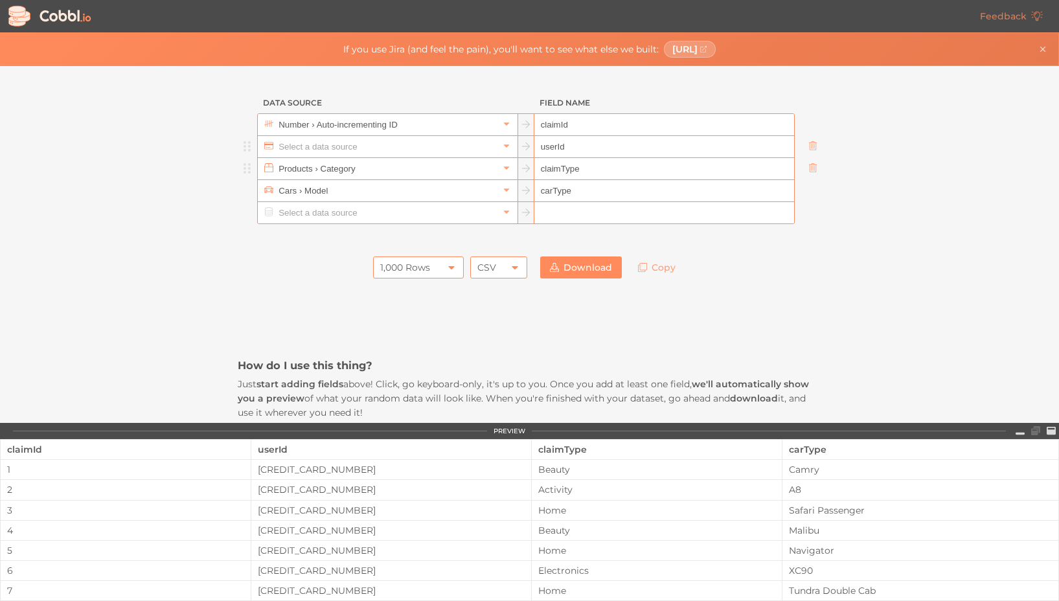
click at [430, 146] on input "text" at bounding box center [387, 146] width 224 height 21
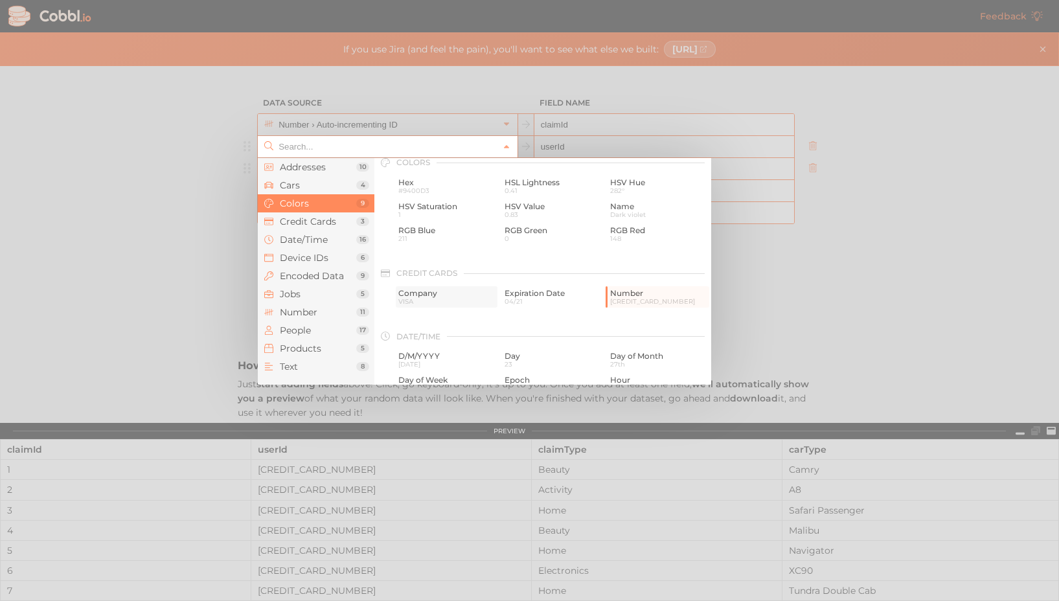
scroll to position [257, 0]
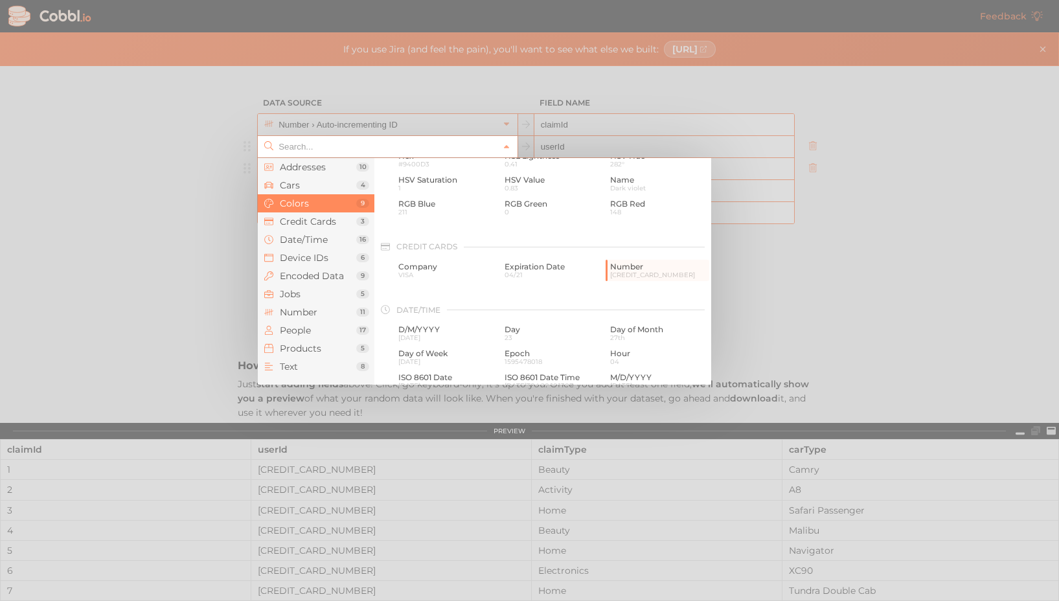
click at [831, 293] on div at bounding box center [529, 300] width 1059 height 601
type input "Credit Cards › Number"
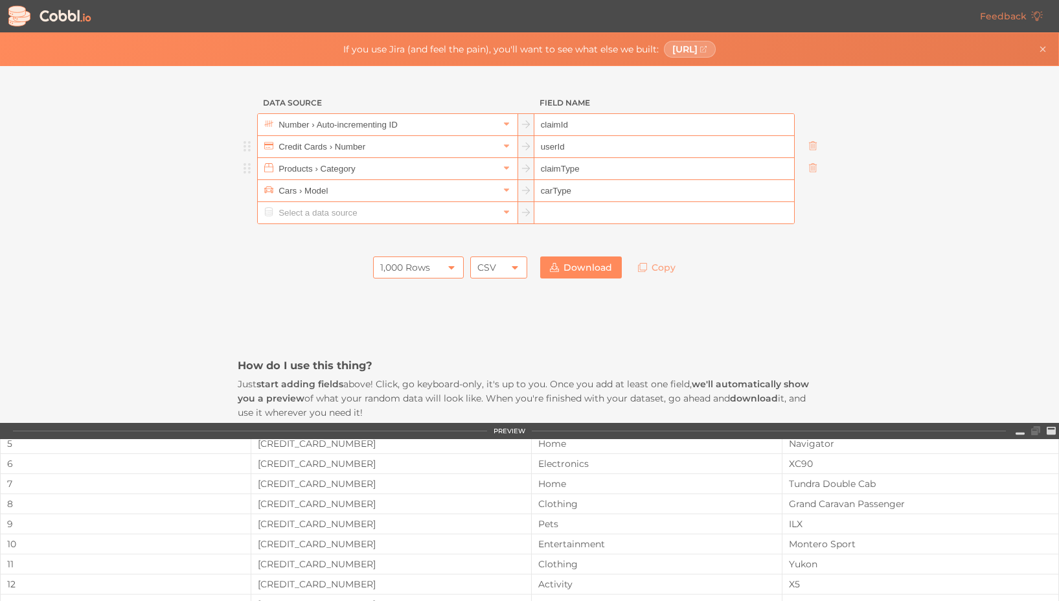
scroll to position [0, 0]
